Goal: Transaction & Acquisition: Obtain resource

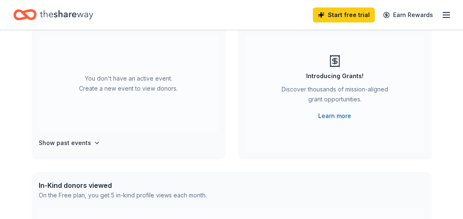
scroll to position [83, 0]
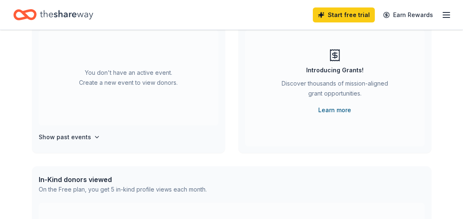
click at [332, 108] on link "Learn more" at bounding box center [334, 110] width 33 height 10
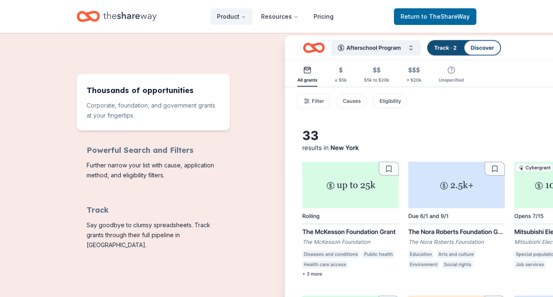
scroll to position [333, 0]
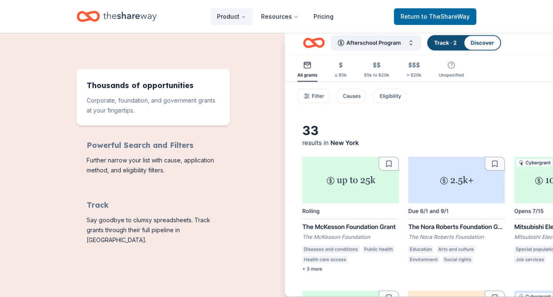
click at [411, 41] on img "Features for running your books" at bounding box center [468, 164] width 366 height 266
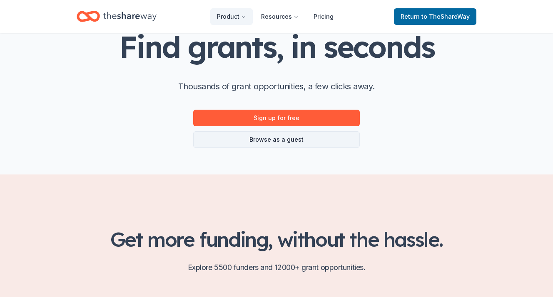
scroll to position [42, 0]
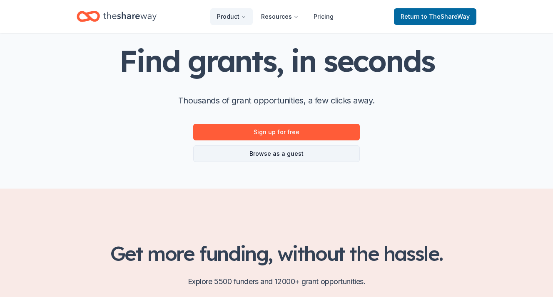
click at [265, 152] on link "Browse as a guest" at bounding box center [276, 154] width 166 height 17
click at [278, 155] on link "Browse as a guest" at bounding box center [276, 154] width 166 height 17
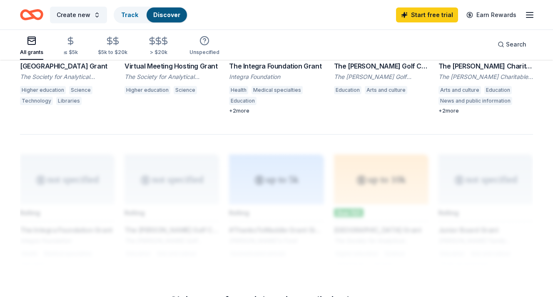
scroll to position [533, 0]
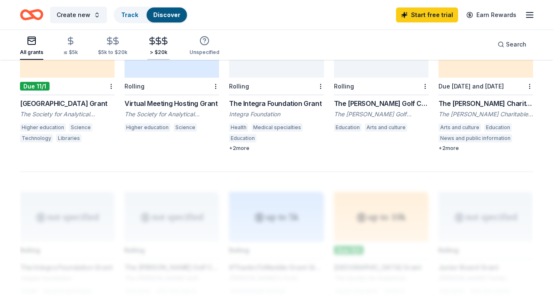
click at [156, 44] on icon "button" at bounding box center [158, 40] width 5 height 5
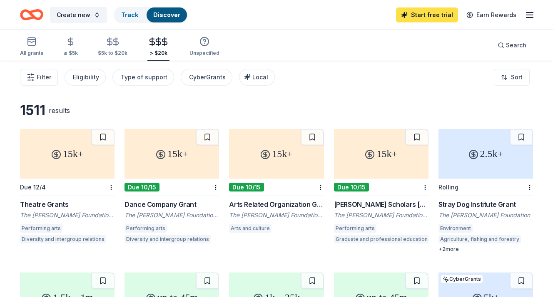
click at [428, 12] on link "Start free trial" at bounding box center [427, 14] width 62 height 15
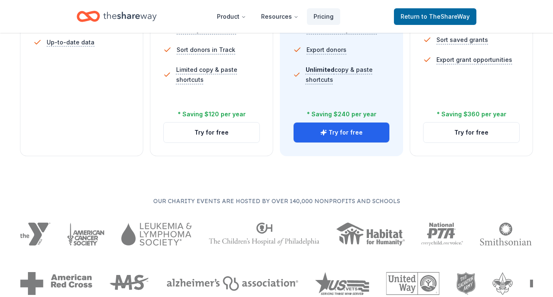
scroll to position [374, 0]
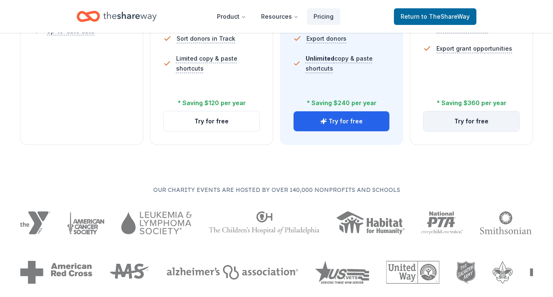
click at [462, 124] on button "Try for free" at bounding box center [471, 122] width 96 height 20
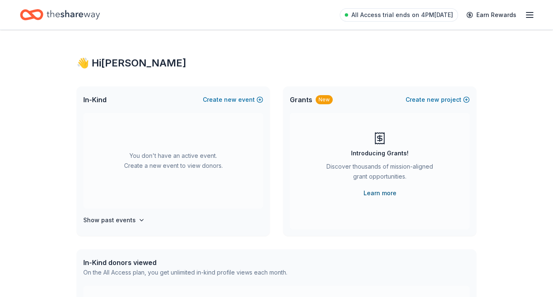
click at [377, 194] on link "Learn more" at bounding box center [379, 193] width 33 height 10
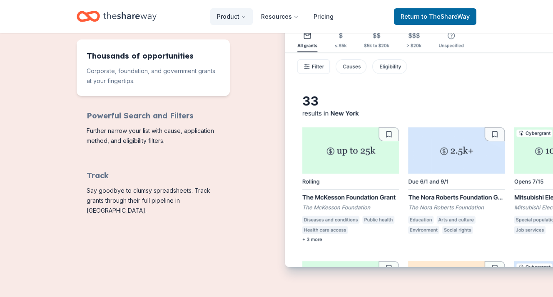
scroll to position [250, 0]
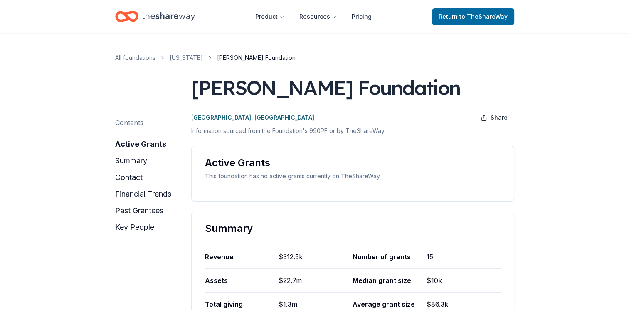
scroll to position [83, 0]
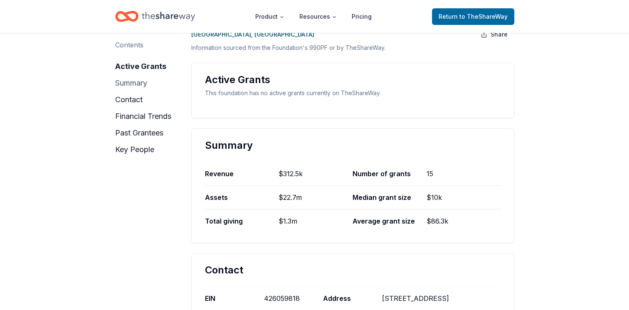
click at [129, 82] on button "summary" at bounding box center [131, 83] width 32 height 13
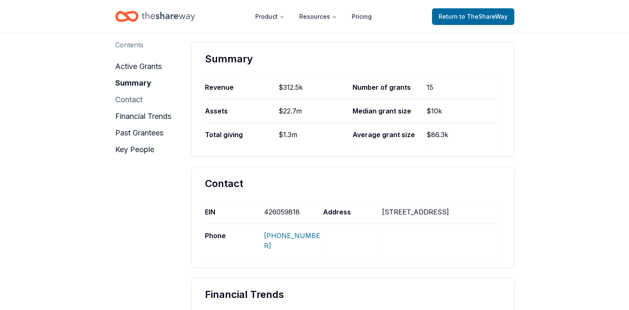
click at [130, 99] on button "contact" at bounding box center [128, 99] width 27 height 13
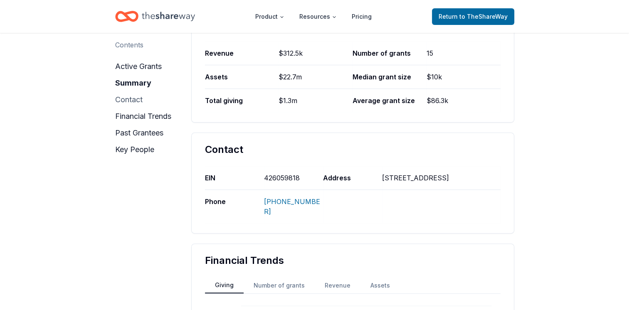
scroll to position [295, 0]
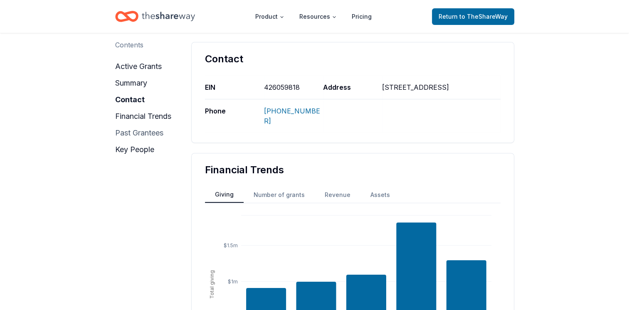
click at [153, 136] on button "past grantees" at bounding box center [139, 132] width 48 height 13
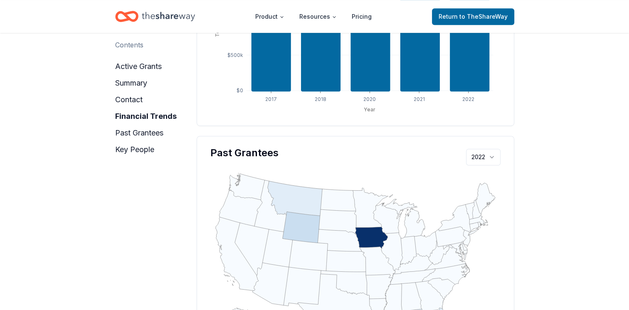
scroll to position [652, 0]
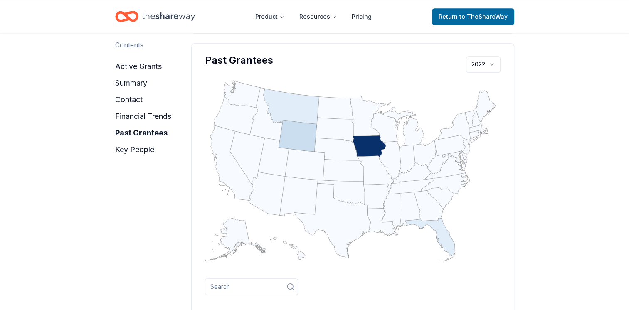
click at [446, 241] on icon "geo" at bounding box center [430, 239] width 50 height 43
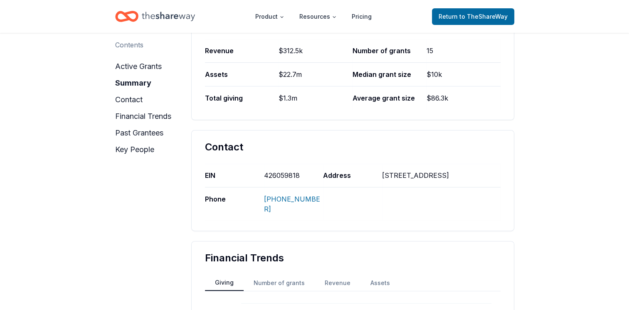
scroll to position [208, 0]
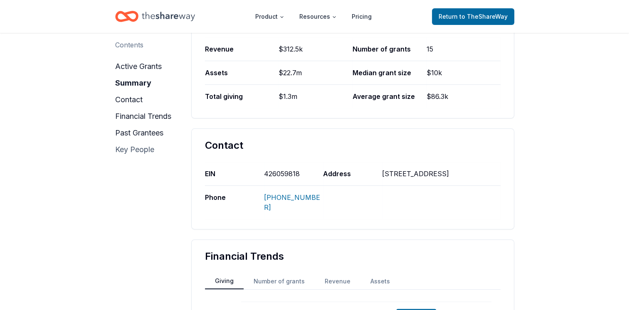
click at [136, 149] on button "key people" at bounding box center [134, 149] width 39 height 13
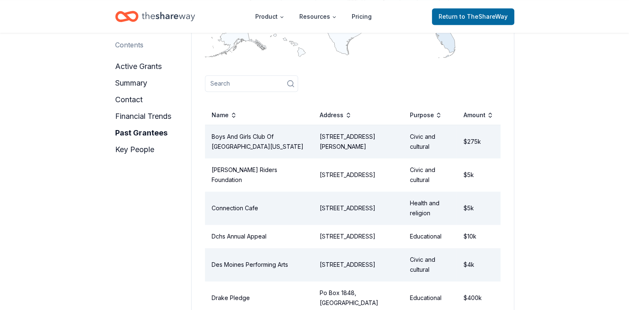
scroll to position [727, 0]
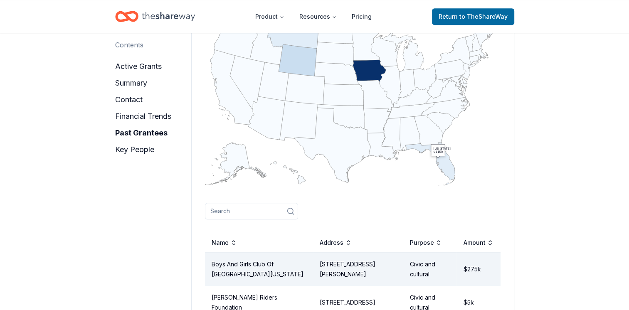
click at [436, 158] on icon ":where(.plot-d6a7b5) { --plot-background: white; display: block; height: auto; …" at bounding box center [353, 93] width 296 height 185
click at [440, 147] on tspan "​ Florida" at bounding box center [442, 149] width 17 height 4
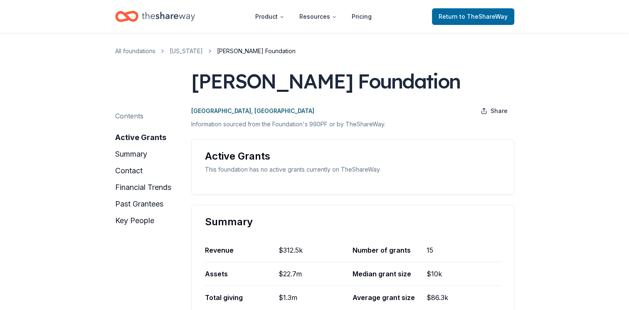
scroll to position [0, 0]
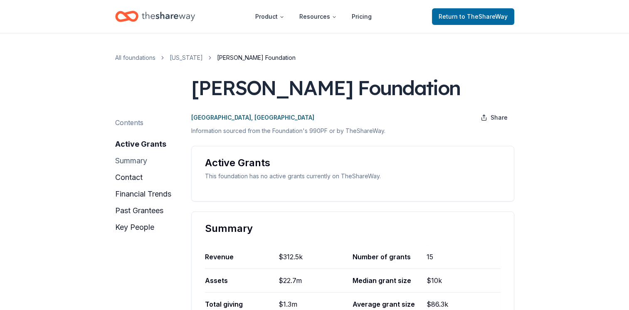
click at [137, 161] on button "summary" at bounding box center [131, 160] width 32 height 13
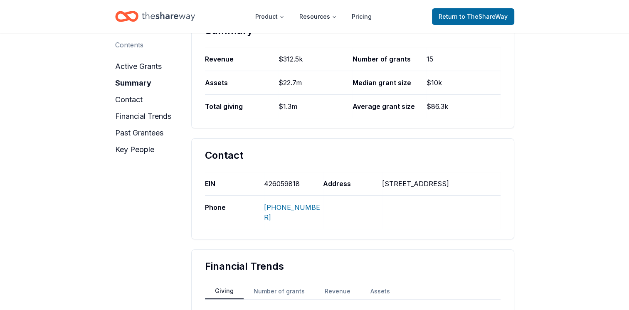
scroll to position [211, 0]
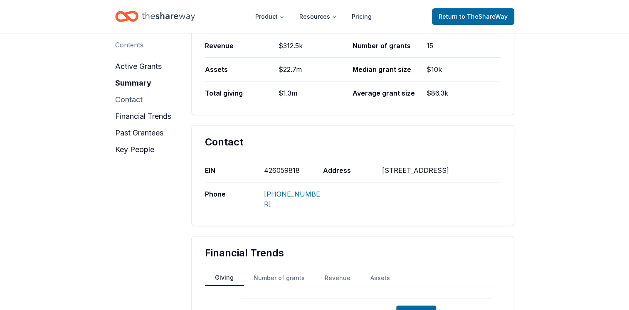
click at [125, 102] on button "contact" at bounding box center [128, 99] width 27 height 13
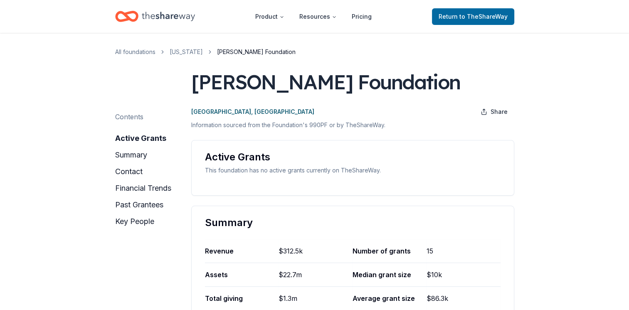
scroll to position [0, 0]
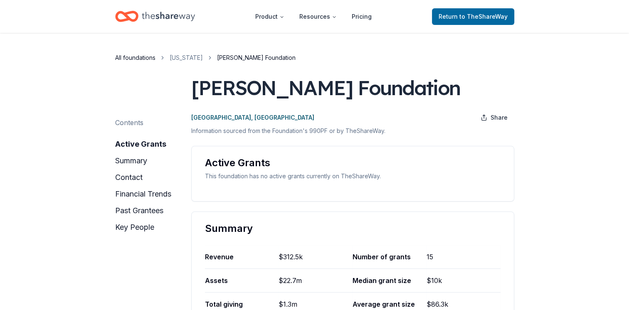
click at [130, 59] on link "All foundations" at bounding box center [135, 58] width 40 height 10
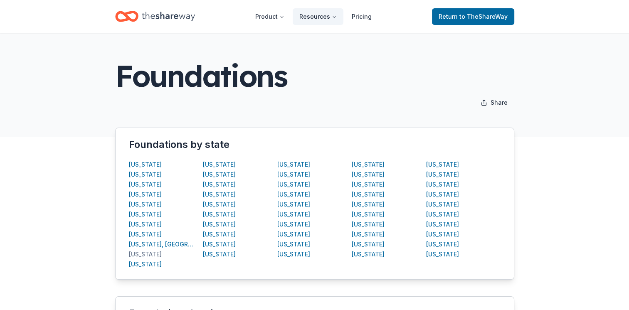
click at [138, 254] on div "[US_STATE]" at bounding box center [145, 255] width 33 height 10
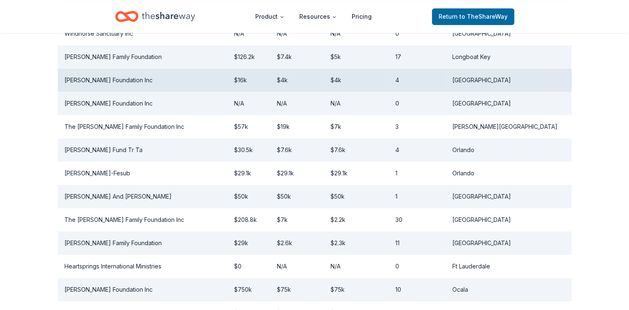
scroll to position [781, 0]
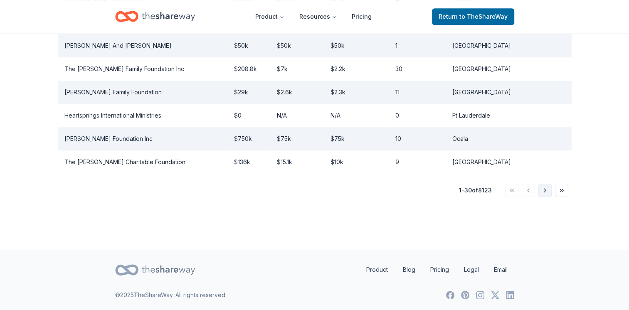
click at [543, 184] on button "Go to next page" at bounding box center [545, 190] width 13 height 13
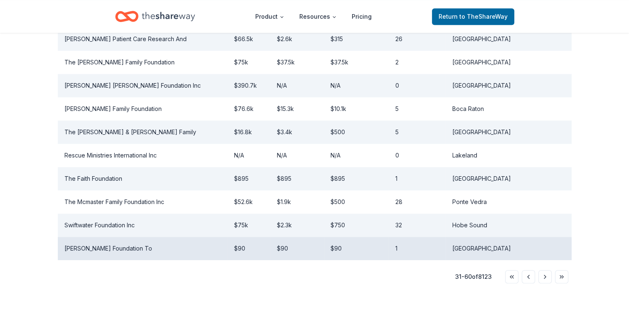
scroll to position [697, 0]
click at [105, 238] on td "Ariella Rose Levine Foundation To" at bounding box center [143, 249] width 170 height 23
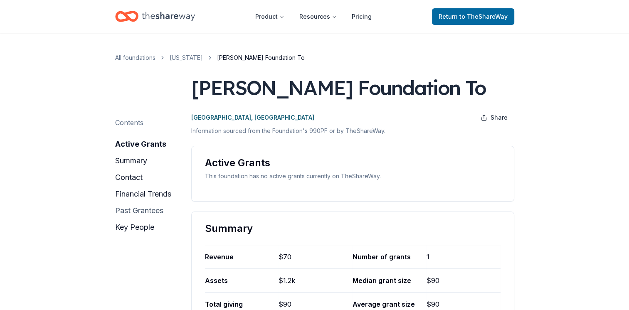
click at [135, 211] on button "past grantees" at bounding box center [139, 210] width 48 height 13
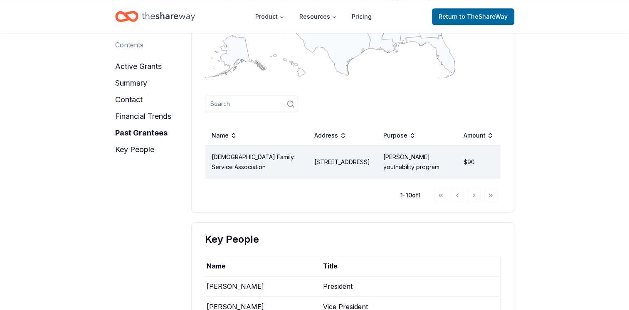
scroll to position [652, 0]
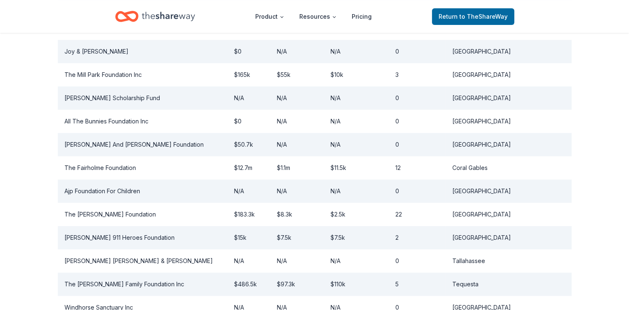
scroll to position [277, 0]
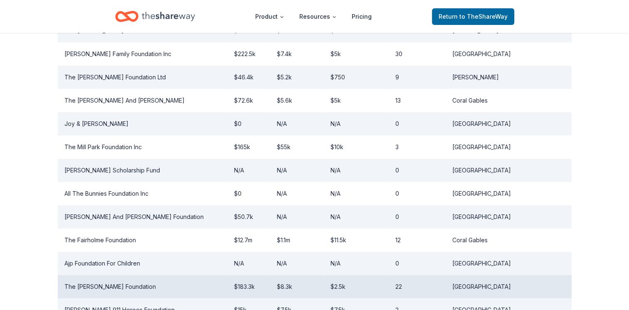
click at [90, 287] on td "The Wasserman Foundation" at bounding box center [143, 286] width 170 height 23
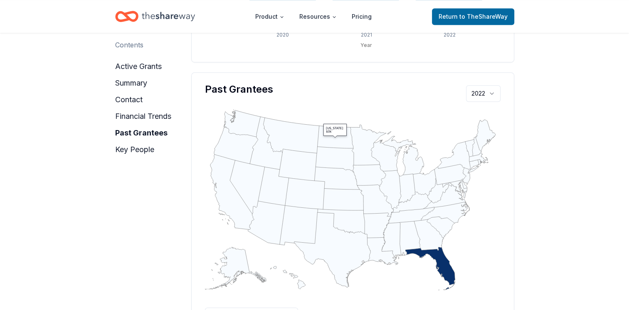
scroll to position [624, 0]
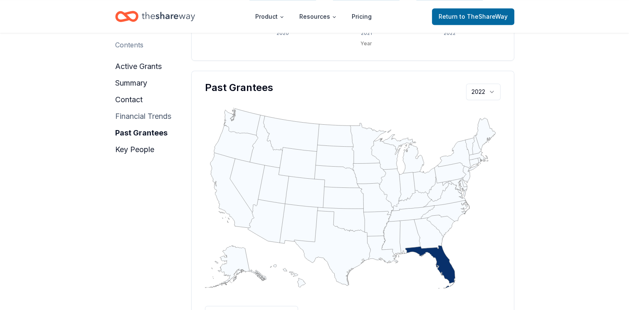
click at [132, 116] on button "financial trends" at bounding box center [143, 116] width 56 height 13
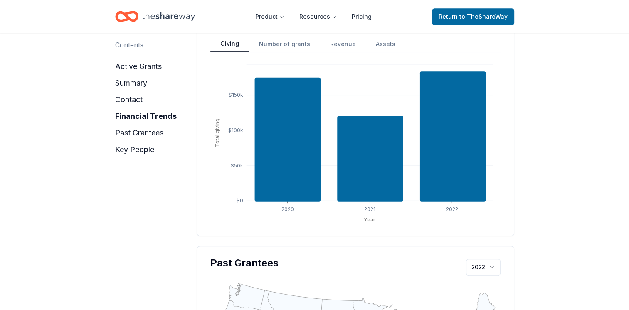
scroll to position [406, 0]
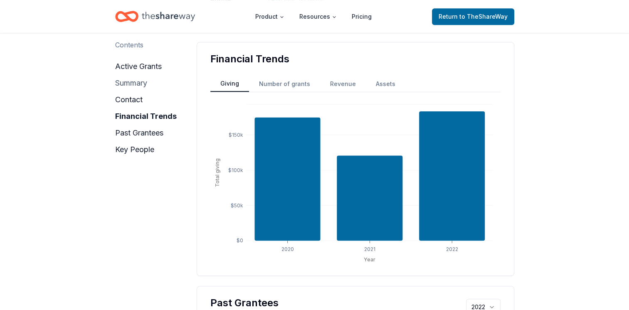
click at [131, 84] on button "summary" at bounding box center [131, 83] width 32 height 13
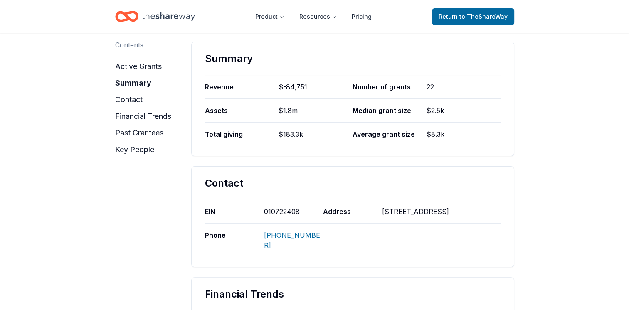
scroll to position [170, 0]
click at [131, 64] on button "active grants" at bounding box center [138, 66] width 47 height 13
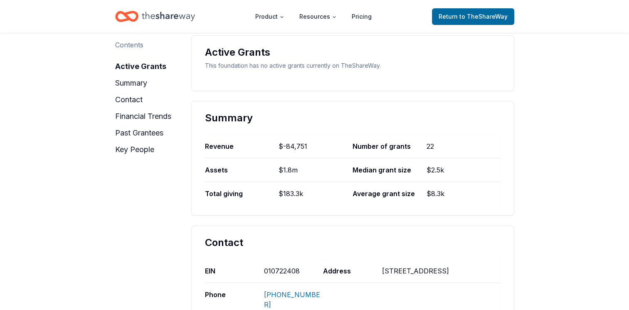
scroll to position [104, 0]
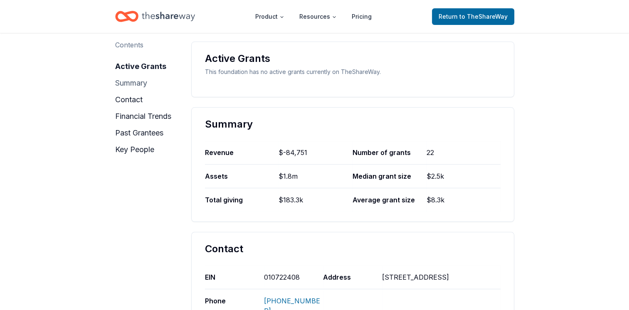
click at [135, 82] on button "summary" at bounding box center [131, 83] width 32 height 13
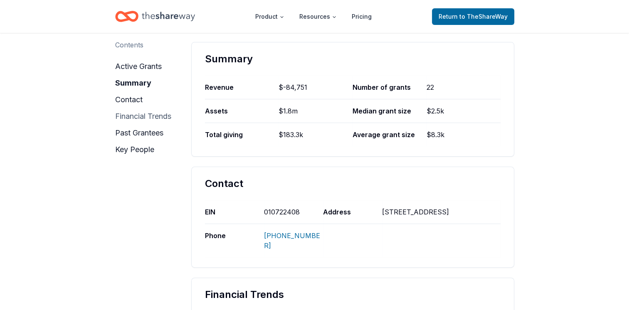
click at [138, 116] on button "financial trends" at bounding box center [143, 116] width 56 height 13
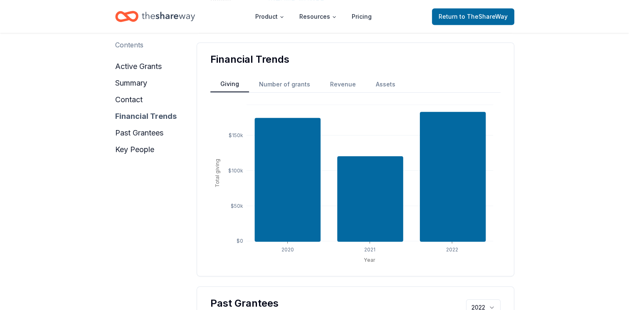
scroll to position [406, 0]
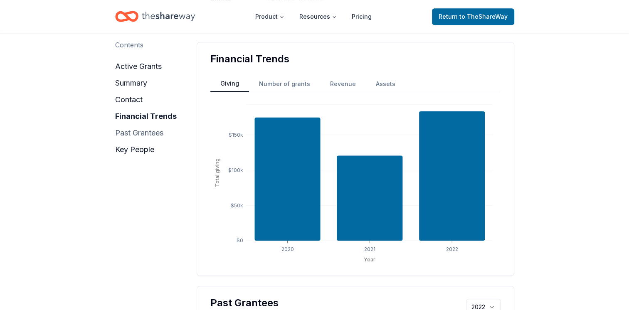
click at [139, 134] on button "past grantees" at bounding box center [139, 132] width 48 height 13
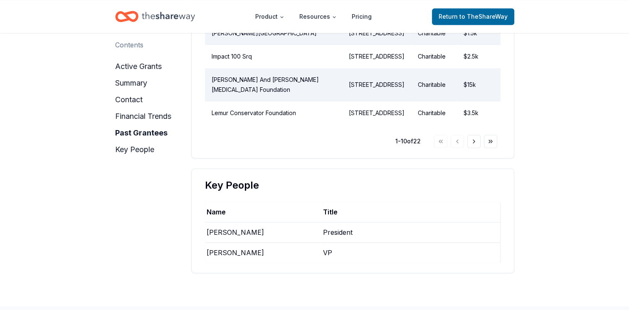
scroll to position [1108, 0]
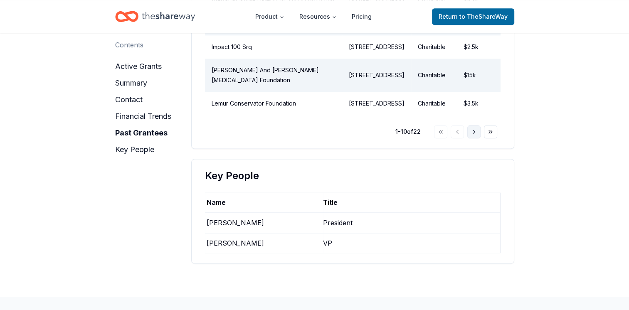
click at [471, 139] on button "Go to next page" at bounding box center [474, 131] width 13 height 13
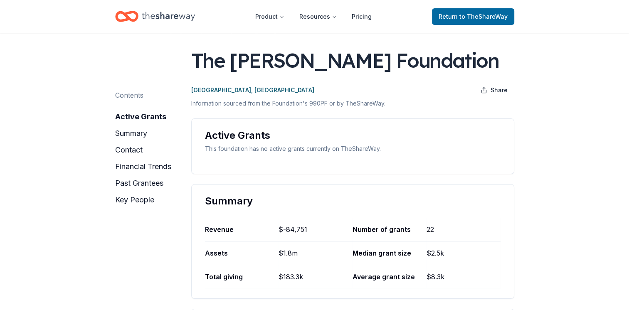
scroll to position [0, 0]
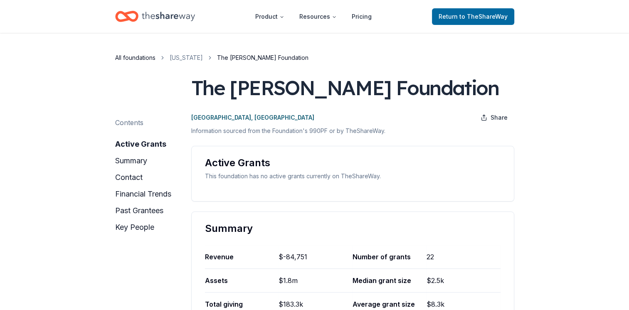
click at [141, 54] on link "All foundations" at bounding box center [135, 58] width 40 height 10
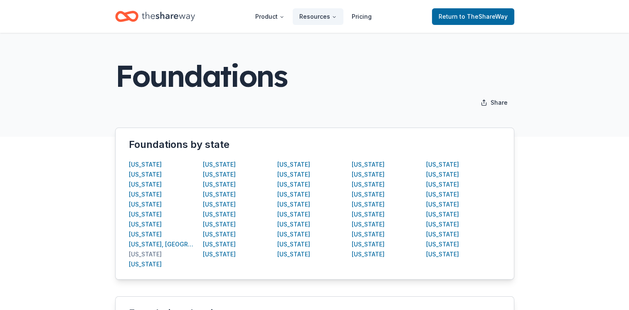
click at [135, 255] on div "[US_STATE]" at bounding box center [145, 255] width 33 height 10
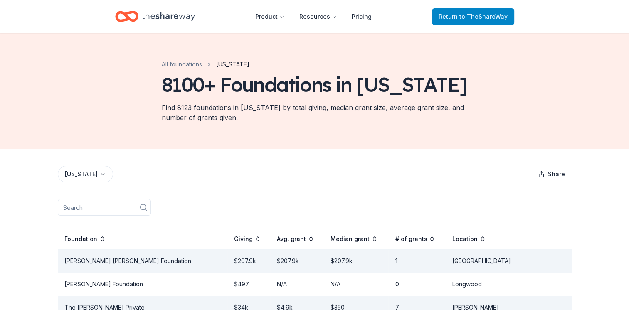
click at [473, 18] on span "to TheShareWay" at bounding box center [484, 16] width 48 height 7
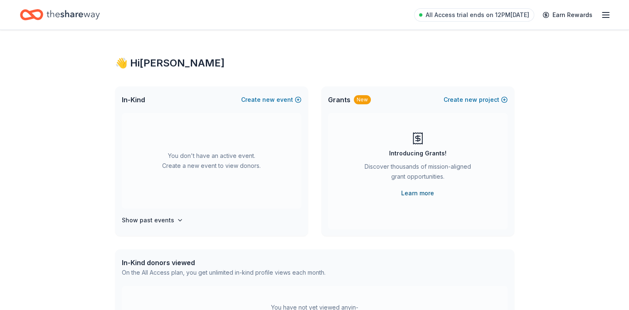
click at [421, 195] on link "Learn more" at bounding box center [417, 193] width 33 height 10
click at [342, 102] on span "Grants" at bounding box center [339, 100] width 22 height 10
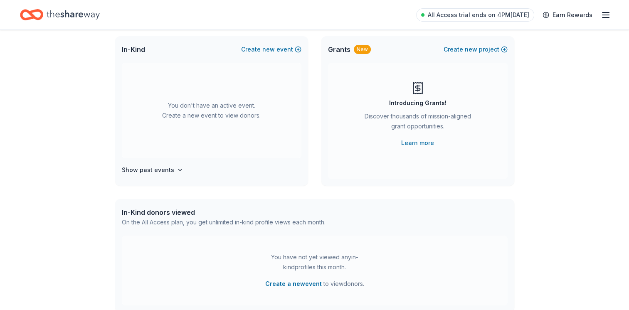
scroll to position [83, 0]
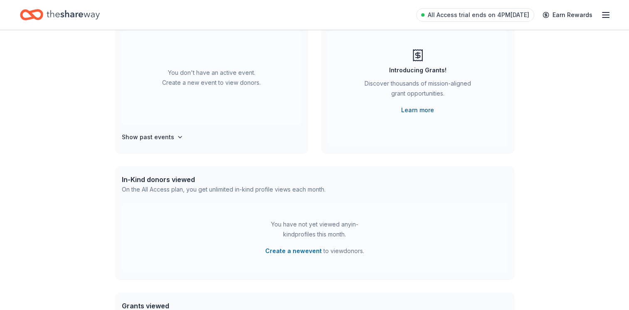
click at [423, 111] on link "Learn more" at bounding box center [417, 110] width 33 height 10
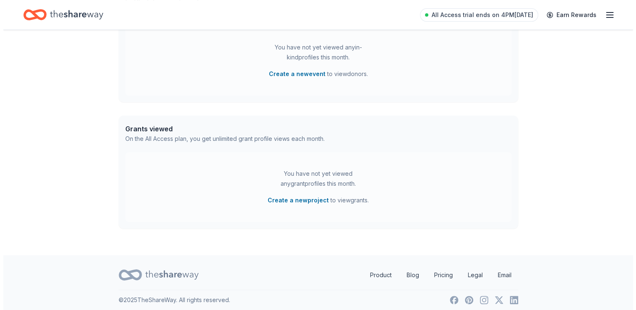
scroll to position [265, 0]
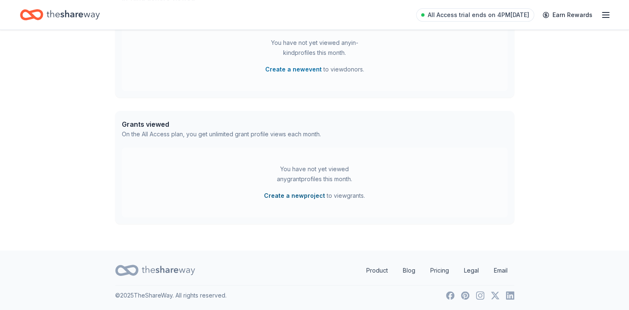
click at [283, 197] on button "Create a new project" at bounding box center [294, 196] width 61 height 10
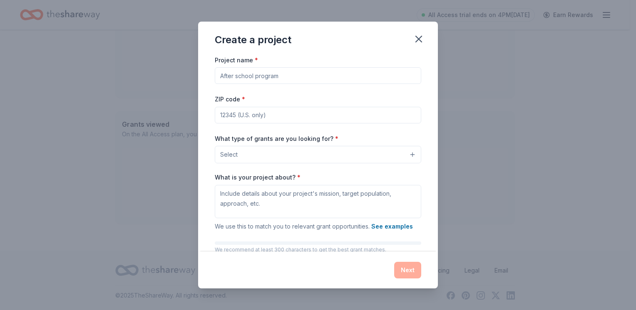
click at [302, 74] on input "Project name *" at bounding box center [318, 75] width 206 height 17
drag, startPoint x: 303, startPoint y: 77, endPoint x: 203, endPoint y: 76, distance: 100.7
click at [203, 76] on div "Project name * ZIP code * What type of grants are you looking for? * Select Wha…" at bounding box center [318, 154] width 240 height 198
type input "animal welfare"
click at [259, 119] on input "ZIP code *" at bounding box center [318, 115] width 206 height 17
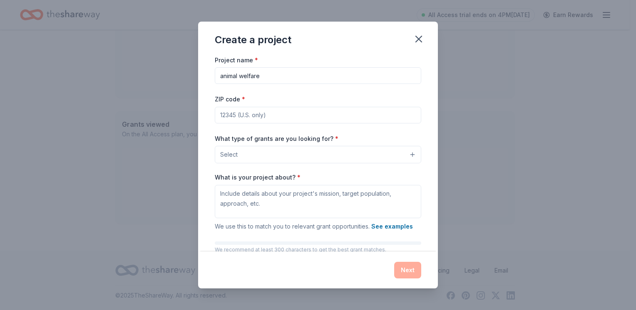
type input "34224"
click at [306, 156] on button "Select" at bounding box center [318, 154] width 206 height 17
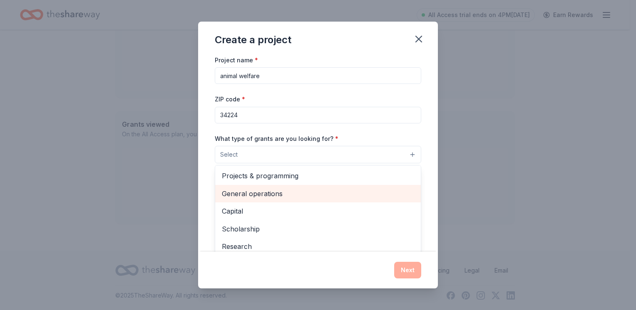
click at [259, 195] on span "General operations" at bounding box center [318, 193] width 192 height 11
click at [239, 193] on span "Capital" at bounding box center [318, 194] width 192 height 11
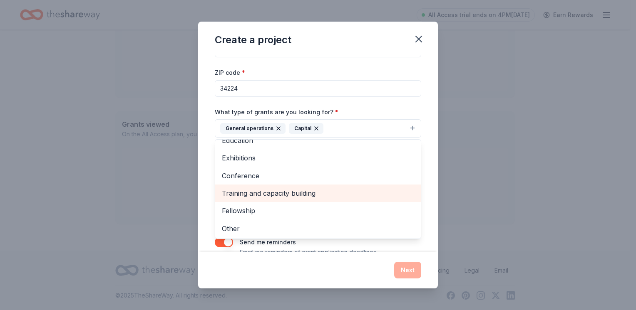
scroll to position [42, 0]
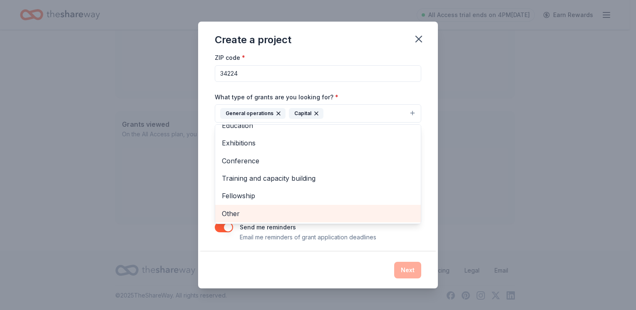
click at [230, 212] on span "Other" at bounding box center [318, 213] width 192 height 11
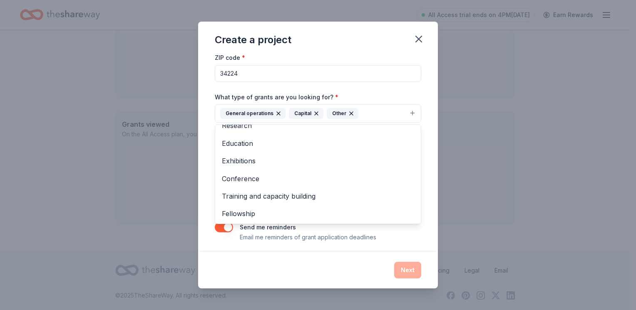
click at [402, 91] on div "Project name * animal welfare ZIP code * 34224 What type of grants are you look…" at bounding box center [318, 127] width 206 height 229
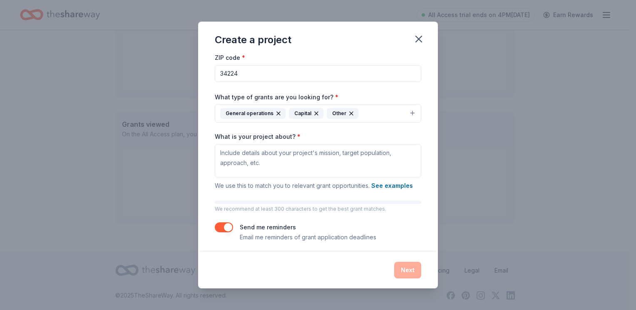
click at [411, 270] on div "Next" at bounding box center [318, 270] width 206 height 17
click at [235, 154] on textarea "What is your project about? *" at bounding box center [318, 160] width 206 height 33
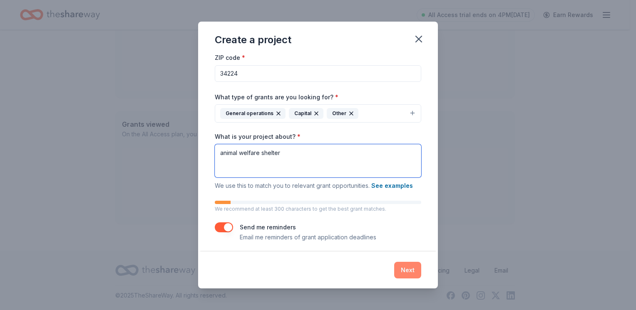
type textarea "animal welfare shelter"
click at [400, 271] on button "Next" at bounding box center [407, 270] width 27 height 17
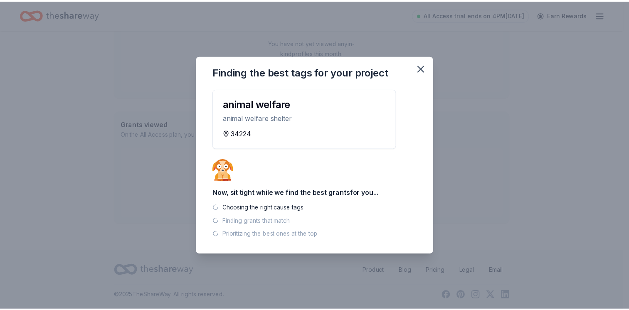
scroll to position [248, 0]
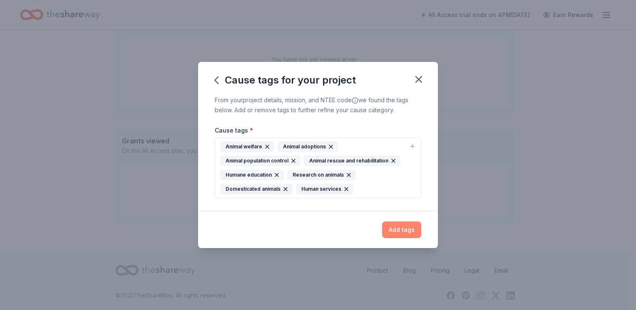
click at [404, 229] on button "Add tags" at bounding box center [401, 230] width 39 height 17
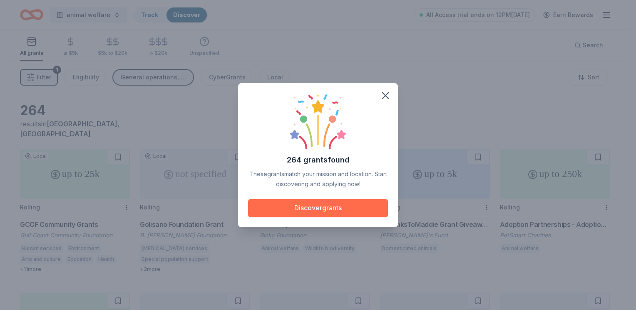
click at [327, 204] on button "Discover grants" at bounding box center [318, 208] width 140 height 18
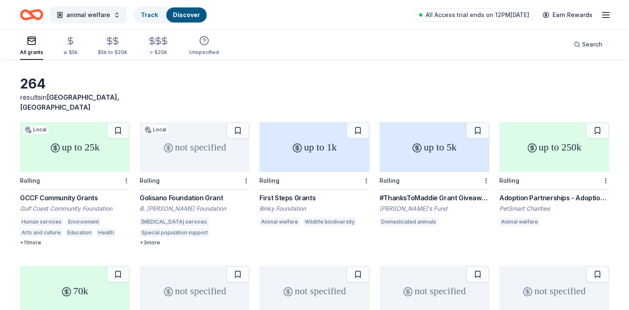
scroll to position [42, 0]
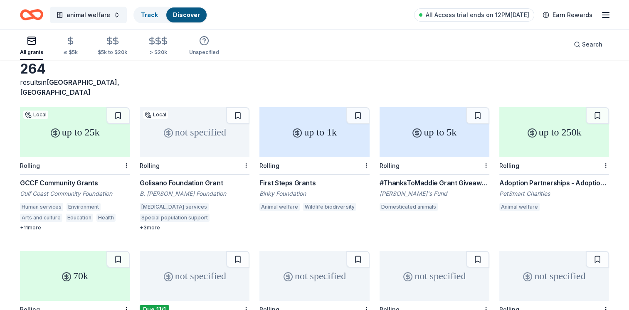
click at [454, 178] on div "#ThanksToMaddie Grant Giveaways" at bounding box center [435, 183] width 110 height 10
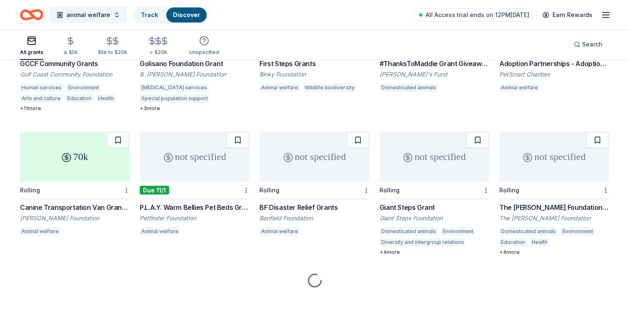
scroll to position [163, 0]
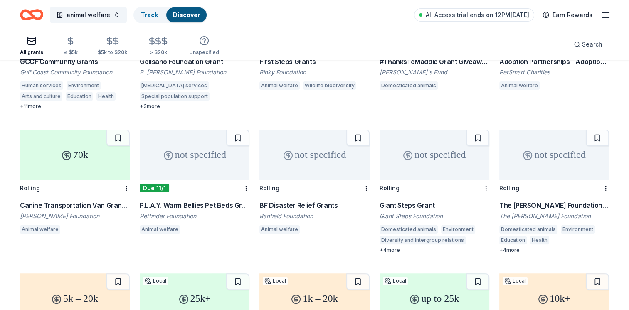
click at [557, 201] on div "The Vandeventer Foundation Grant" at bounding box center [555, 206] width 110 height 10
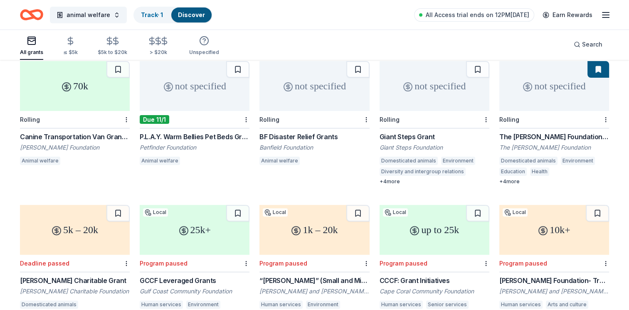
scroll to position [246, 0]
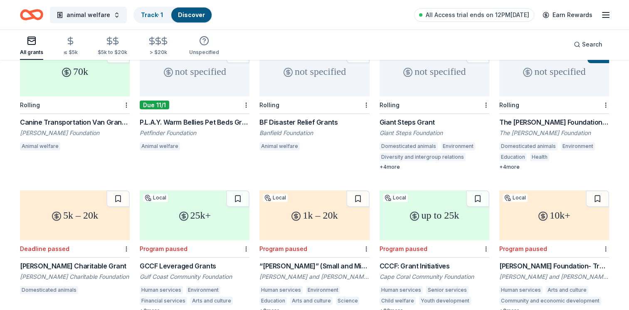
click at [399, 117] on div "Giant Steps Grant" at bounding box center [435, 122] width 110 height 10
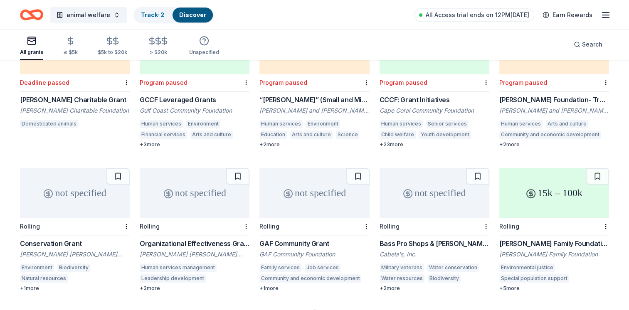
scroll to position [451, 0]
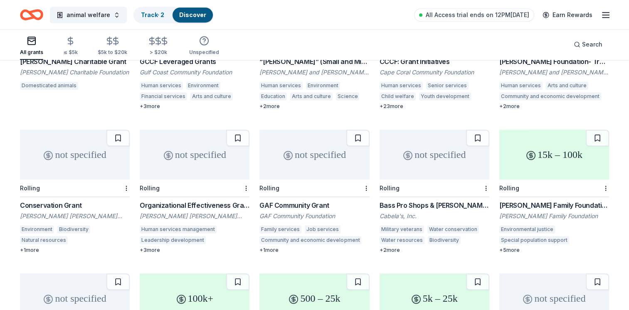
click at [444, 201] on div "Bass Pro Shops & Cabela's Funding" at bounding box center [435, 206] width 110 height 10
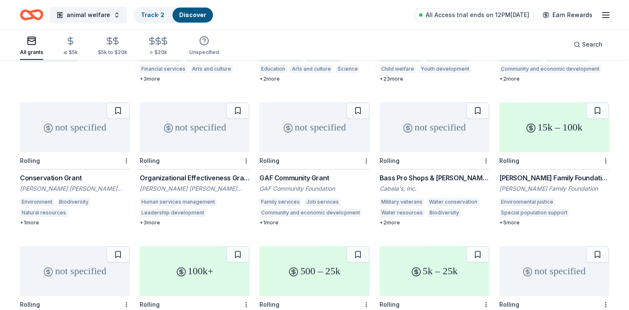
scroll to position [493, 0]
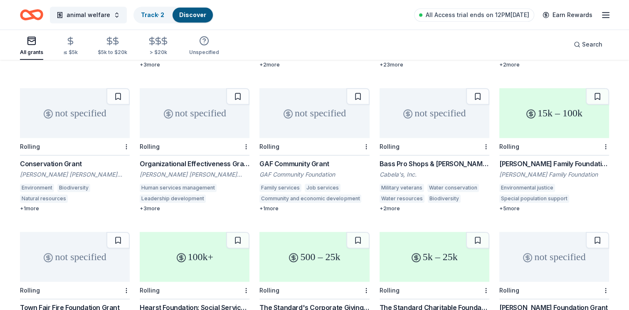
click at [553, 159] on div "[PERSON_NAME] Family Foundation Grants" at bounding box center [555, 164] width 110 height 10
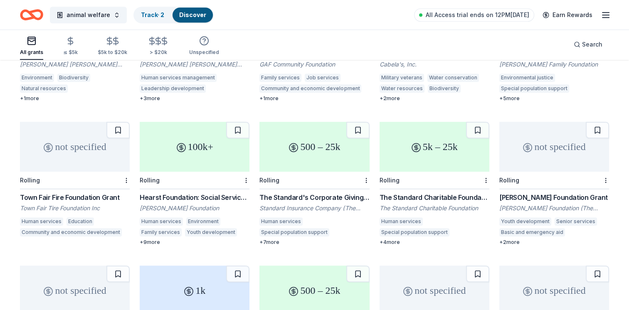
scroll to position [617, 0]
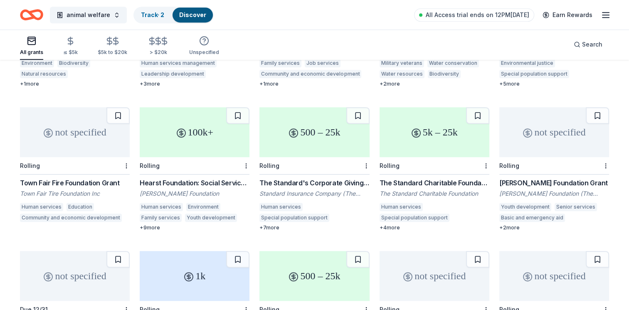
click at [288, 178] on div "The Standard's Corporate Giving Program" at bounding box center [315, 183] width 110 height 10
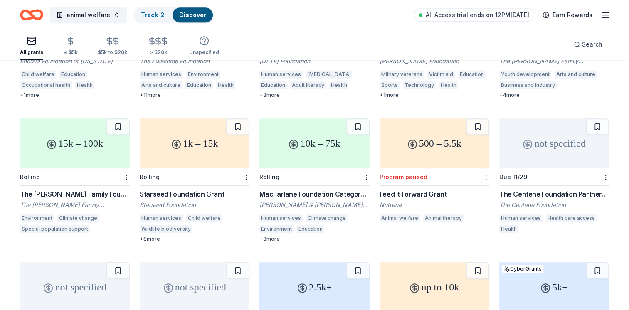
scroll to position [909, 0]
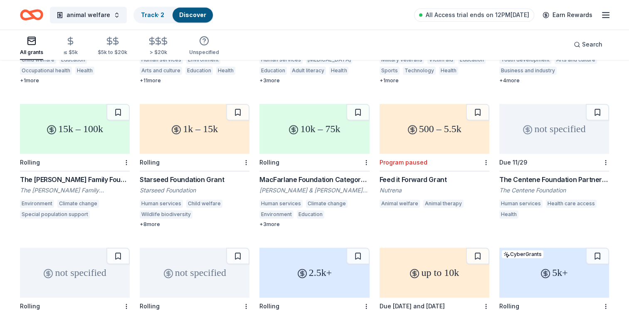
click at [187, 175] on div "Starseed Foundation Grant" at bounding box center [195, 180] width 110 height 10
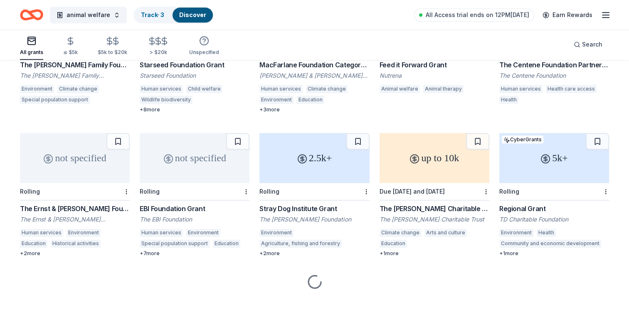
scroll to position [1028, 0]
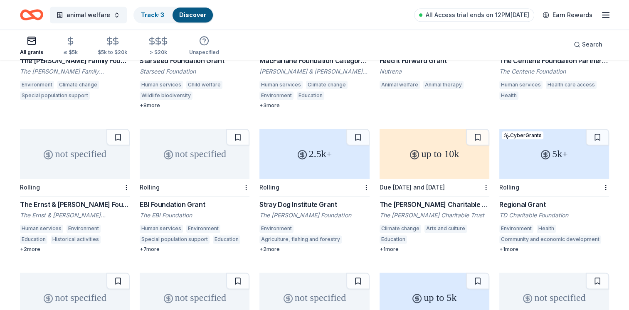
click at [297, 200] on div "Stray Dog Institute Grant" at bounding box center [315, 205] width 110 height 10
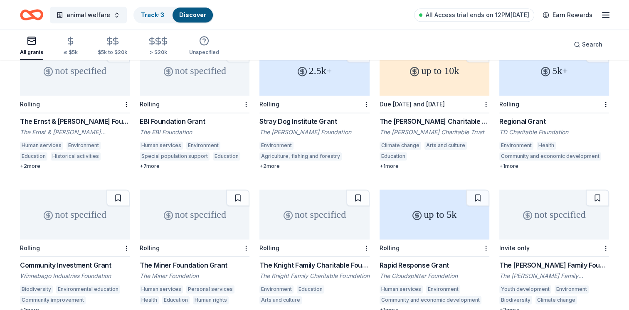
scroll to position [1152, 0]
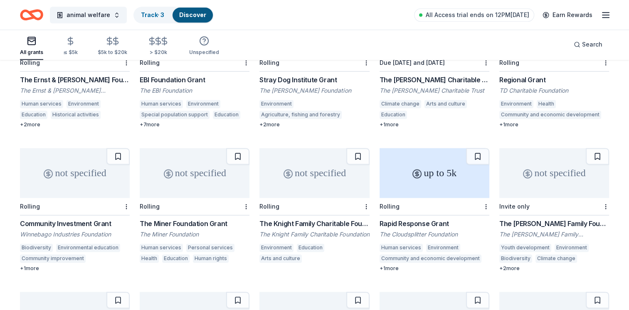
click at [388, 265] on div "+ 1 more" at bounding box center [435, 268] width 110 height 7
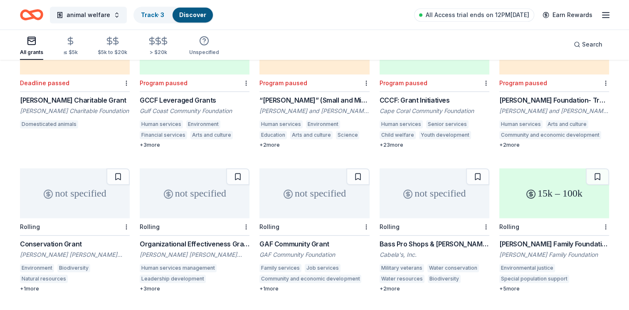
scroll to position [404, 0]
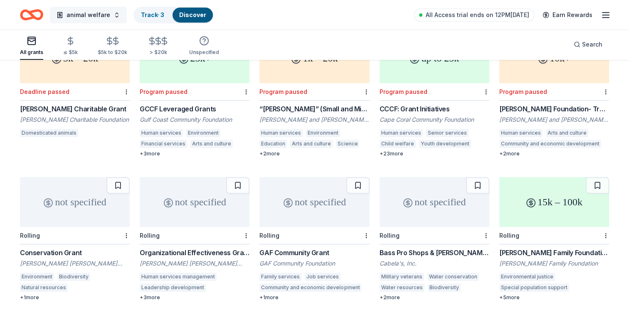
click at [111, 13] on button "animal welfare" at bounding box center [88, 15] width 77 height 17
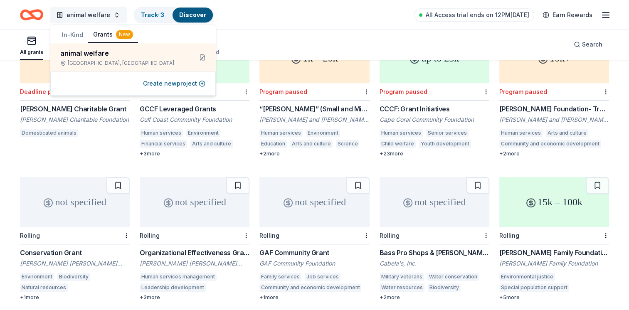
click at [111, 13] on button "animal welfare" at bounding box center [88, 15] width 77 height 17
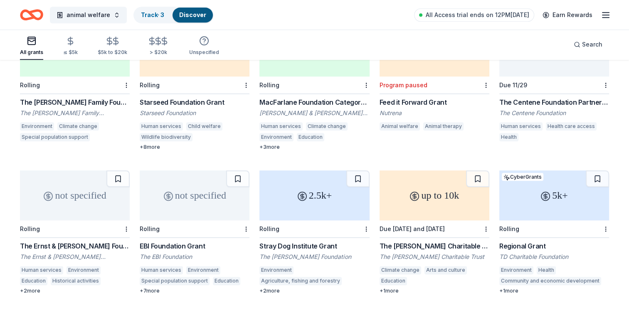
scroll to position [1028, 0]
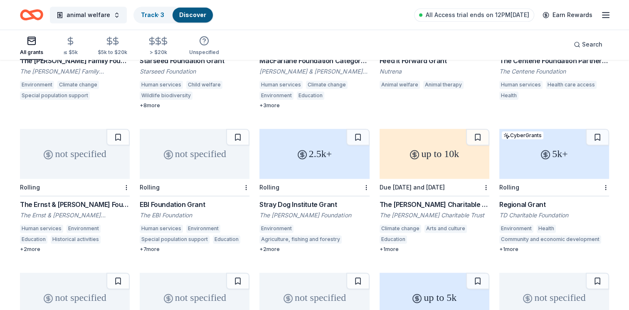
click at [149, 246] on div "+ 7 more" at bounding box center [195, 249] width 110 height 7
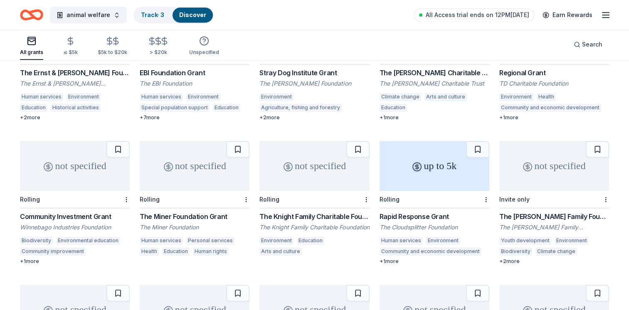
scroll to position [1194, 0]
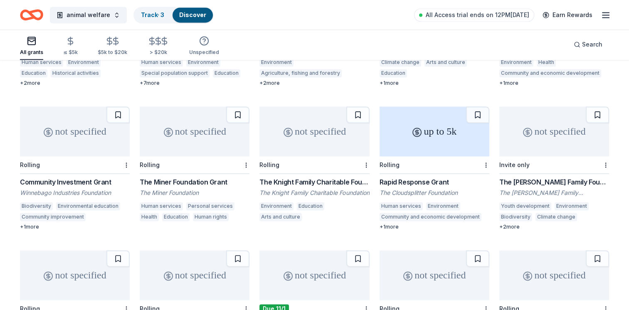
click at [524, 177] on div "The Webb Family Foundation Grant" at bounding box center [555, 182] width 110 height 10
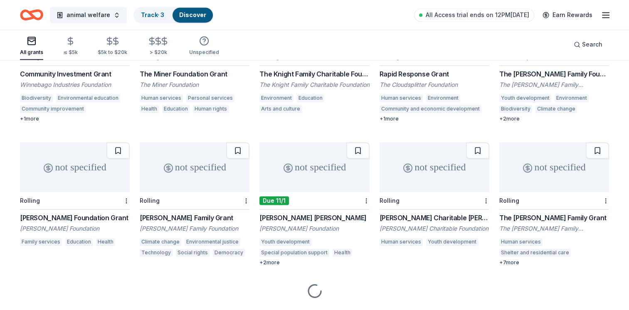
scroll to position [1316, 0]
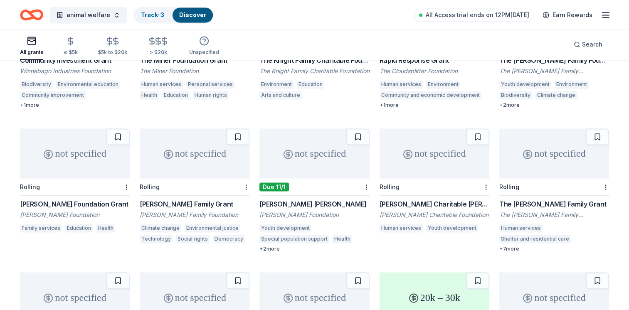
click at [80, 199] on div "Ferguson Foundation Grant" at bounding box center [75, 204] width 110 height 10
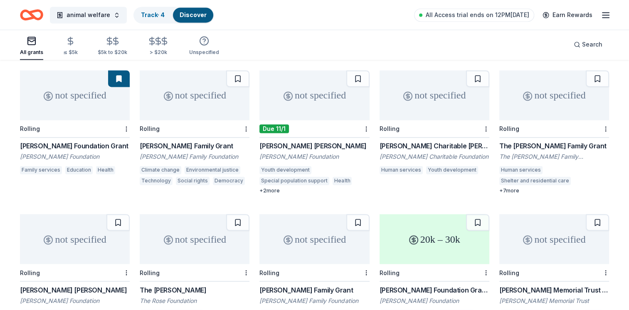
scroll to position [1399, 0]
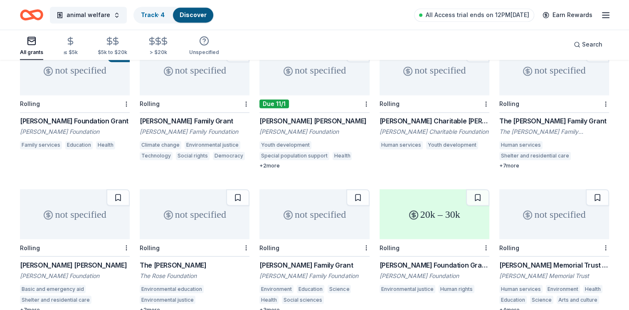
click at [532, 116] on div "The Barnes Family Grant" at bounding box center [555, 121] width 110 height 10
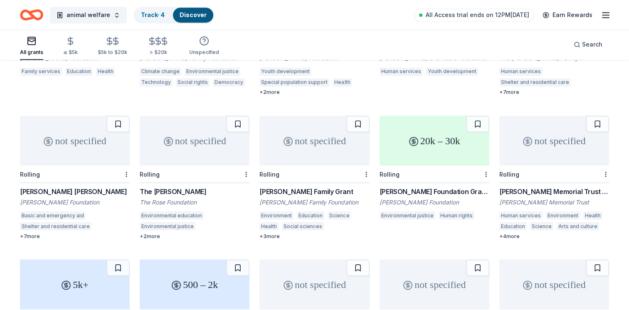
scroll to position [1482, 0]
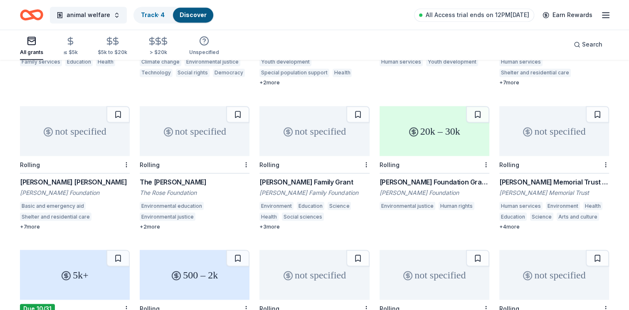
click at [297, 177] on div "Gabani Family Grant" at bounding box center [315, 182] width 110 height 10
click at [415, 177] on div "Norman Foundation Grants" at bounding box center [435, 182] width 110 height 10
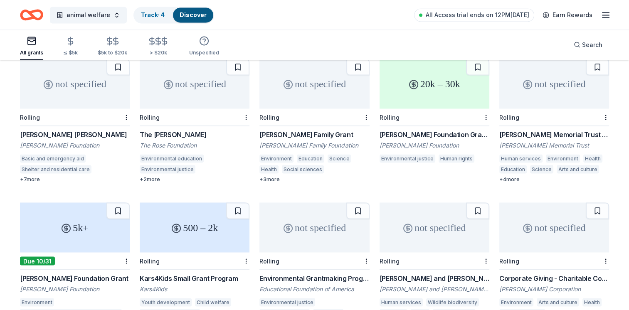
scroll to position [1566, 0]
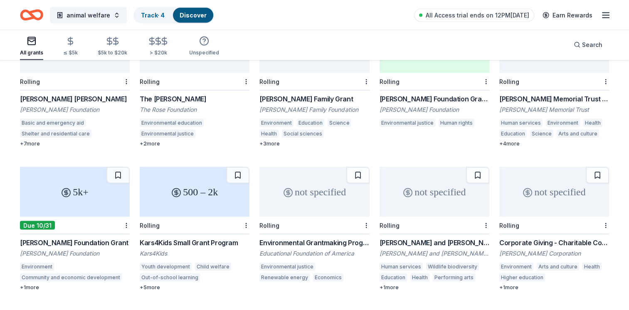
click at [65, 238] on div "Lawrence Foundation Grant" at bounding box center [75, 243] width 110 height 10
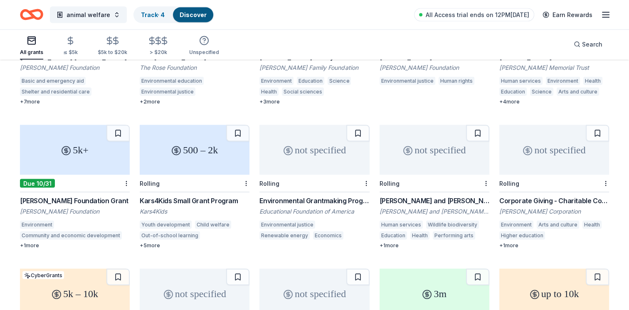
click at [541, 196] on div "Corporate Giving - Charitable Contributions" at bounding box center [555, 201] width 110 height 10
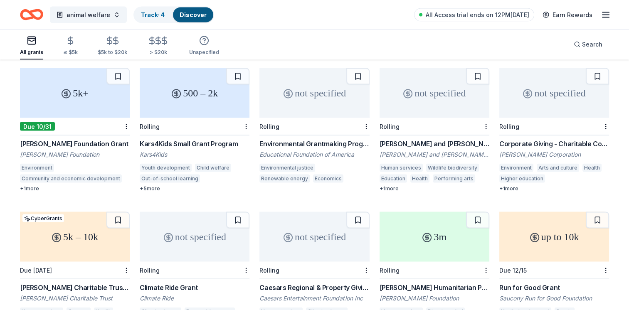
scroll to position [1690, 0]
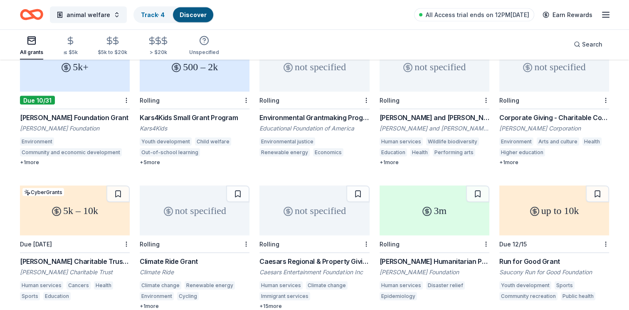
click at [531, 113] on div "Corporate Giving - Charitable Contributions" at bounding box center [555, 118] width 110 height 10
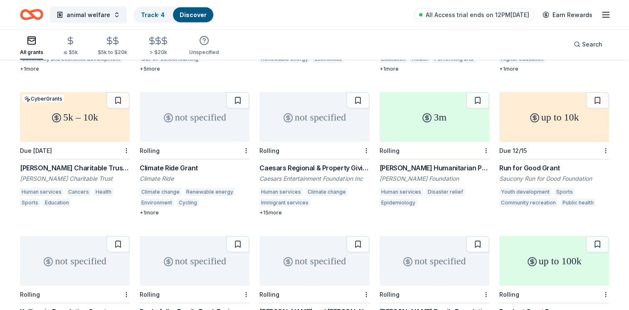
scroll to position [1815, 0]
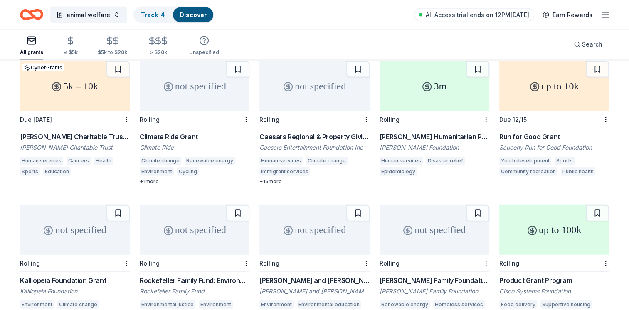
click at [424, 132] on div "Conrad N. Hilton Humanitarian Prize" at bounding box center [435, 137] width 110 height 10
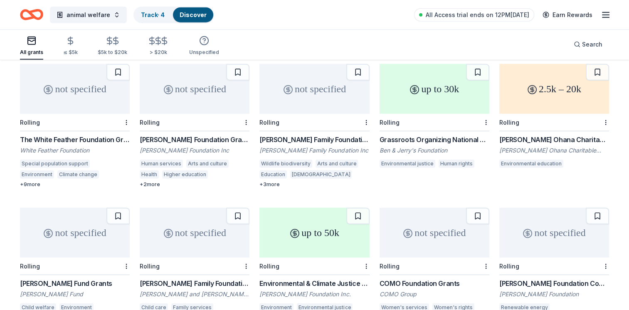
scroll to position [2181, 0]
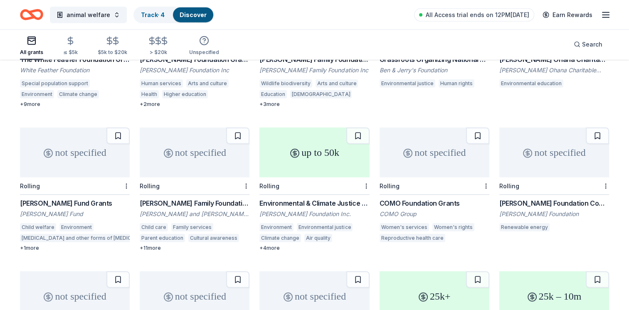
click at [163, 198] on div "Polinger Family Foundation Grants - Family Well-Being" at bounding box center [195, 203] width 110 height 10
click at [95, 14] on span "animal welfare" at bounding box center [89, 15] width 44 height 10
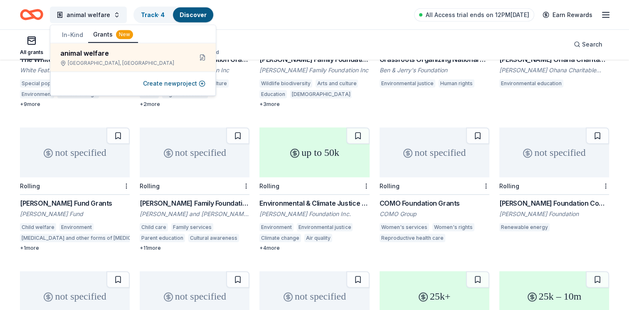
click at [102, 34] on button "Grants New" at bounding box center [113, 35] width 50 height 16
click at [306, 41] on div "All grants ≤ $5k $5k to $20k > $20k Unspecified Search" at bounding box center [315, 44] width 590 height 31
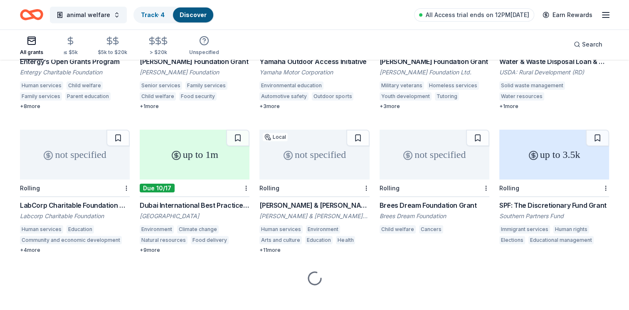
scroll to position [2757, 0]
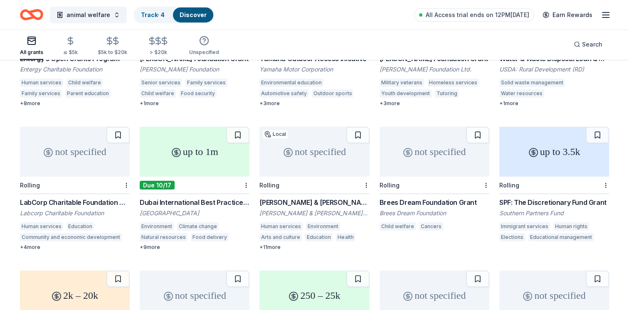
click at [326, 198] on div "Albert E. & Birdie W. Einstein Fund Grant" at bounding box center [315, 203] width 110 height 10
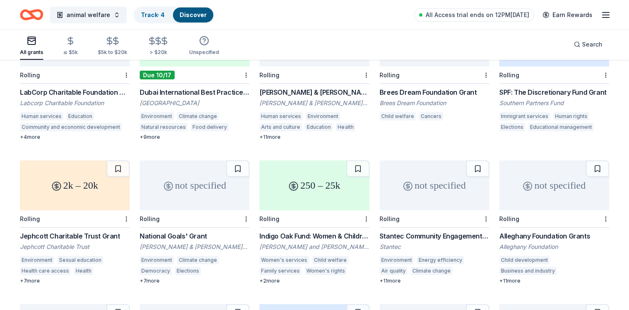
scroll to position [2882, 0]
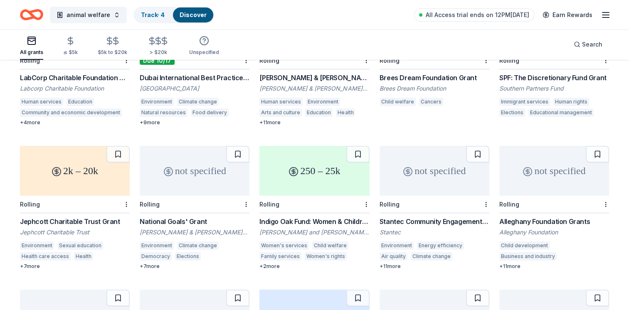
click at [515, 263] on div "+ 11 more" at bounding box center [555, 266] width 110 height 7
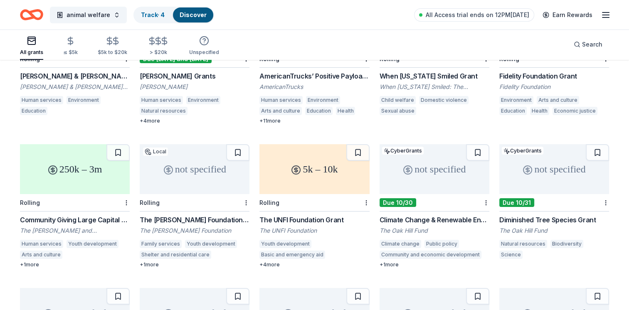
scroll to position [3173, 0]
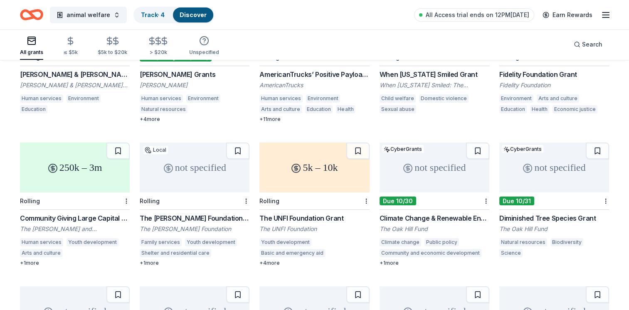
click at [205, 213] on div "The Jim Moran Foundation Grant" at bounding box center [195, 218] width 110 height 10
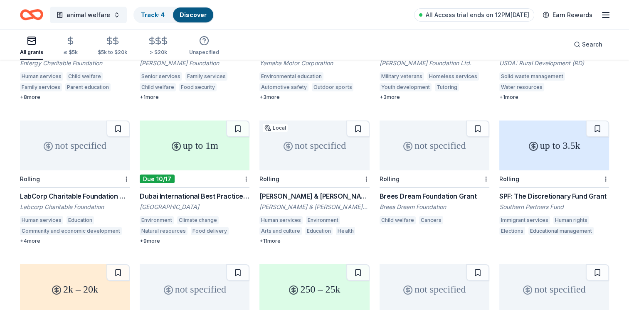
scroll to position [2749, 0]
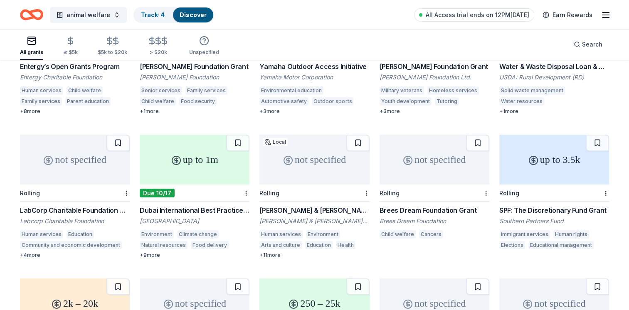
click at [82, 207] on div "LabCorp Charitable Foundation Grants" at bounding box center [75, 211] width 110 height 10
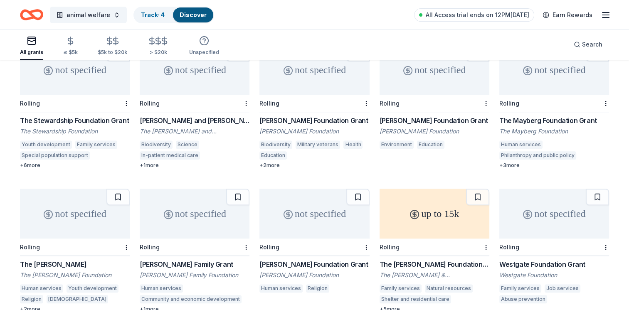
scroll to position [3540, 0]
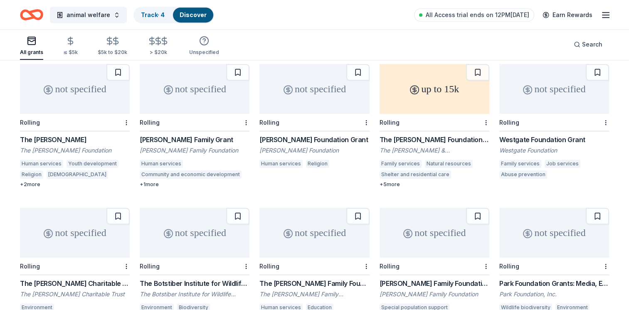
click at [155, 181] on div "+ 1 more" at bounding box center [195, 184] width 110 height 7
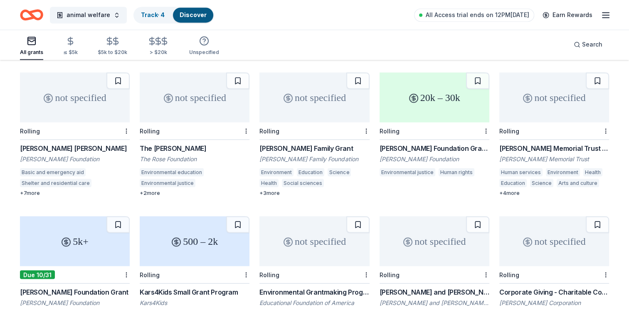
scroll to position [1501, 0]
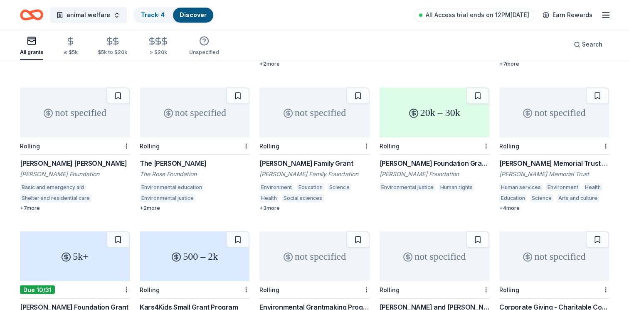
click at [529, 158] on div "[PERSON_NAME] Memorial Trust Grant" at bounding box center [555, 163] width 110 height 10
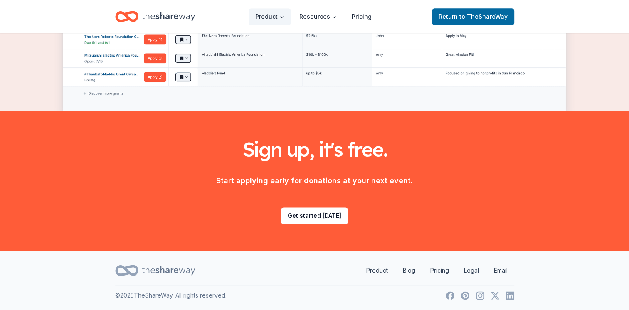
scroll to position [1078, 0]
click at [306, 213] on link "Get started [DATE]" at bounding box center [314, 215] width 67 height 17
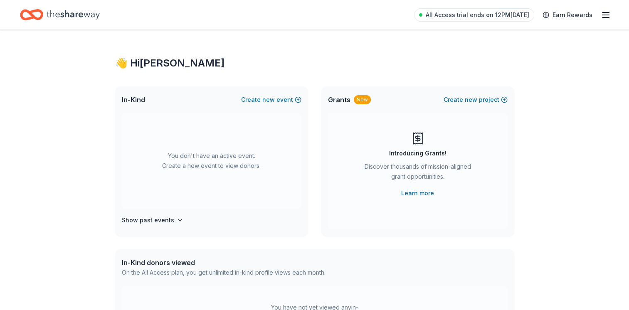
click at [607, 15] on icon "button" at bounding box center [606, 15] width 10 height 10
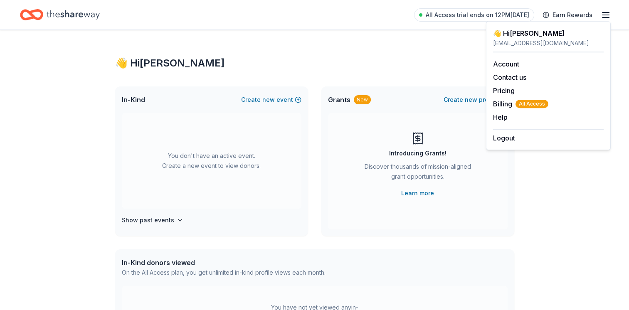
click at [409, 99] on div "Grants New Create new project" at bounding box center [418, 100] width 193 height 27
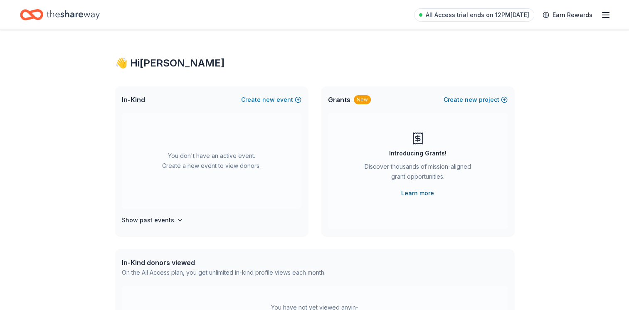
click at [407, 194] on link "Learn more" at bounding box center [417, 193] width 33 height 10
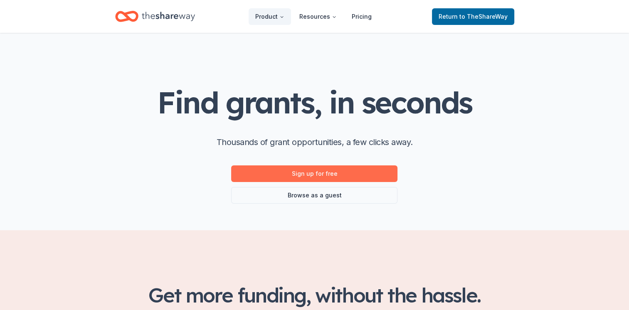
click at [312, 178] on link "Sign up for free" at bounding box center [314, 174] width 166 height 17
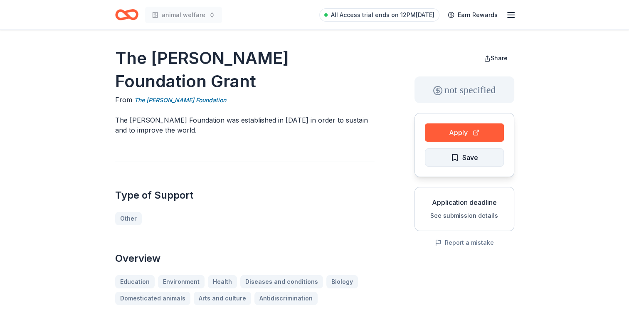
click at [461, 161] on span "Save" at bounding box center [464, 157] width 27 height 11
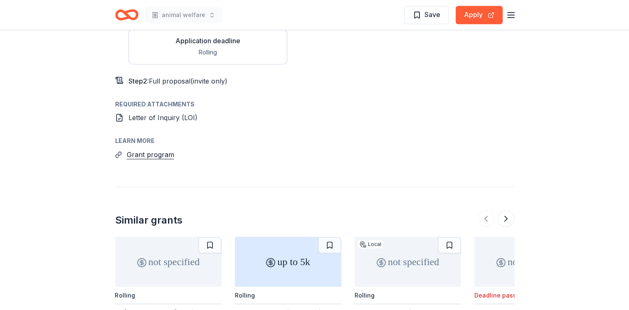
scroll to position [915, 0]
click at [147, 149] on button "Grant program" at bounding box center [150, 154] width 47 height 11
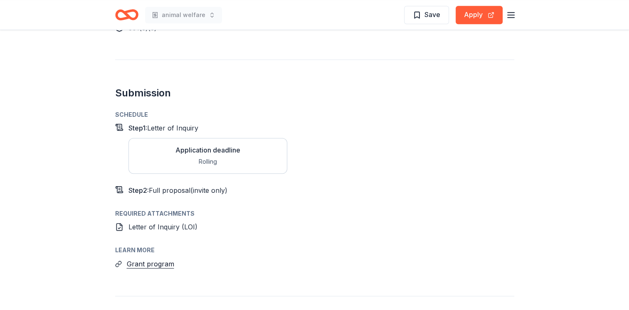
scroll to position [944, 0]
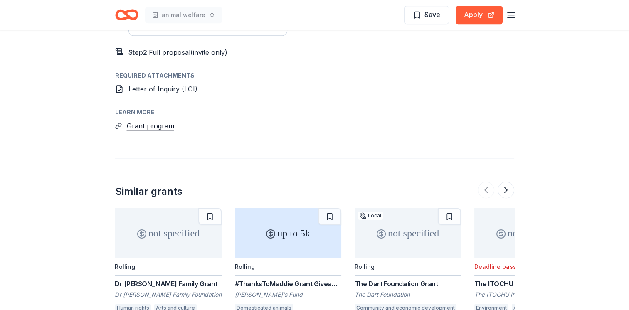
click at [165, 85] on span "Letter of Inquiry (LOI)" at bounding box center [163, 89] width 69 height 8
click at [153, 121] on button "Grant program" at bounding box center [150, 126] width 47 height 11
click at [426, 12] on span "Save" at bounding box center [433, 14] width 16 height 11
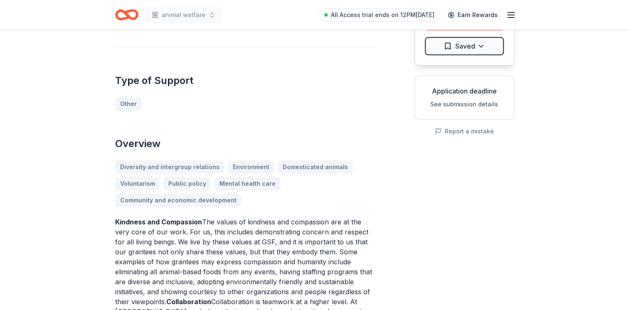
scroll to position [0, 0]
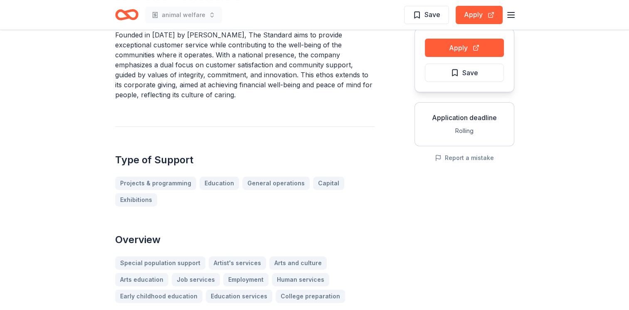
scroll to position [83, 0]
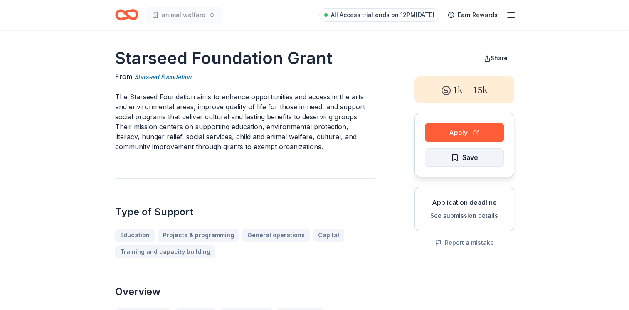
click at [461, 158] on span "Save" at bounding box center [464, 157] width 27 height 11
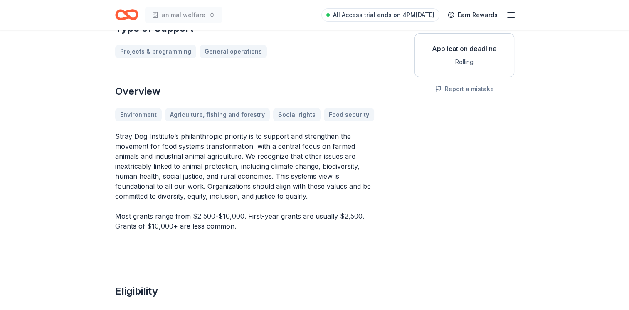
scroll to position [166, 0]
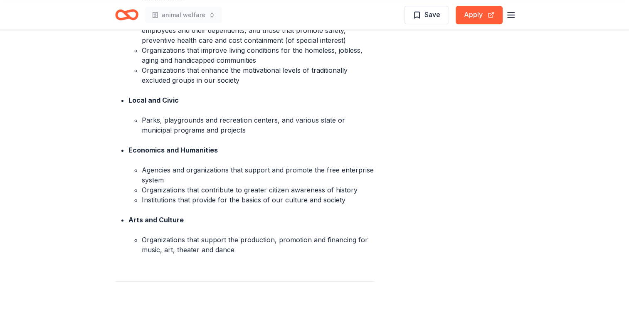
scroll to position [582, 0]
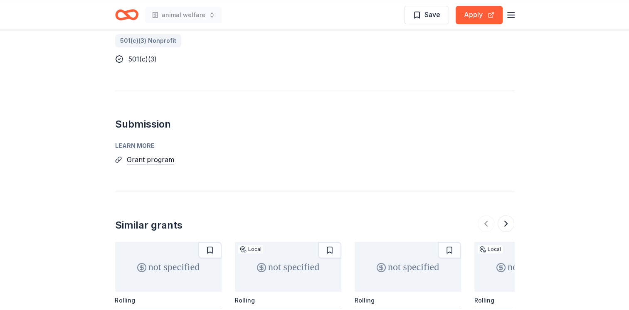
scroll to position [499, 0]
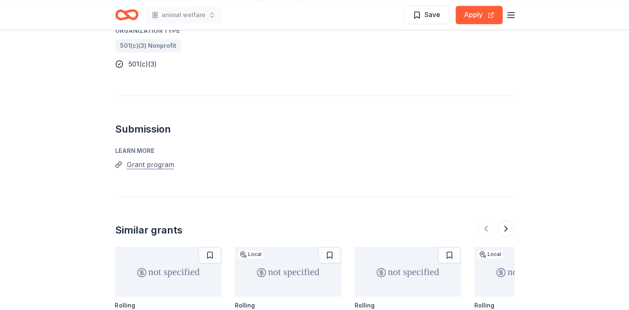
click at [150, 159] on button "Grant program" at bounding box center [150, 164] width 47 height 11
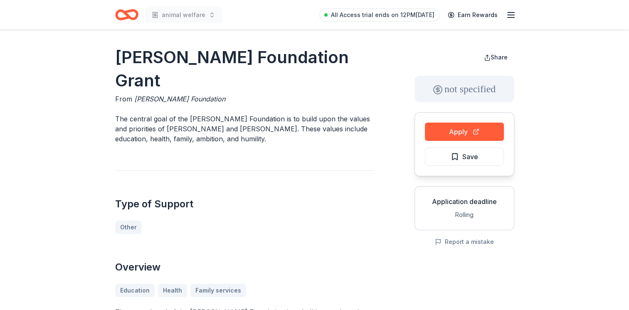
scroll to position [0, 0]
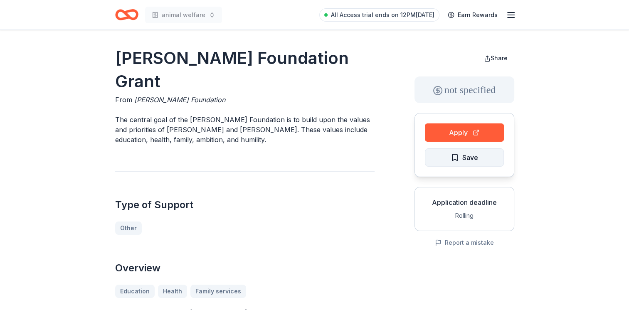
click at [454, 157] on span "Save" at bounding box center [464, 157] width 27 height 11
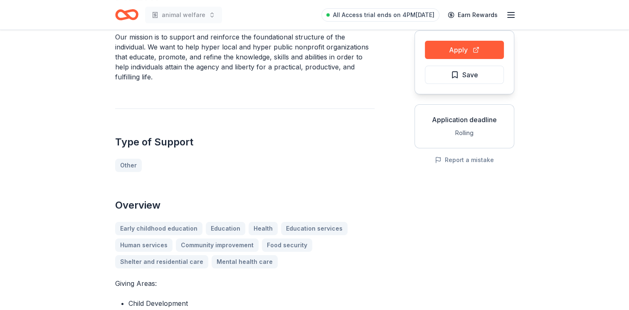
scroll to position [83, 0]
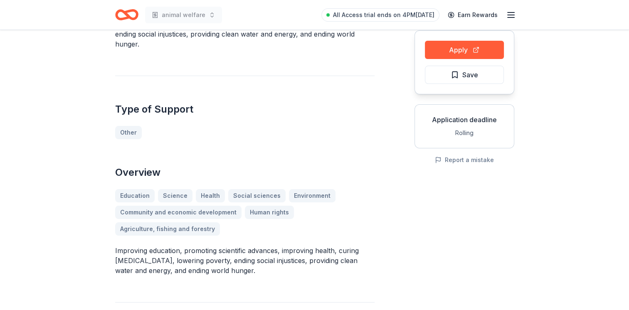
scroll to position [83, 0]
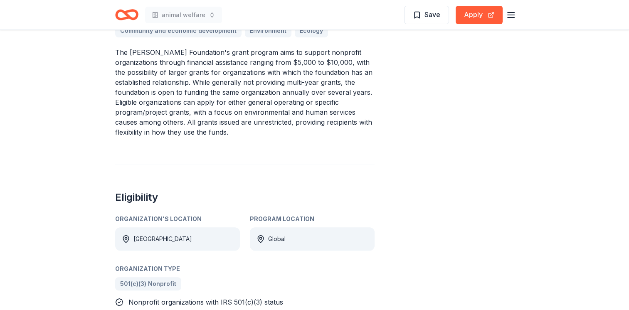
scroll to position [250, 0]
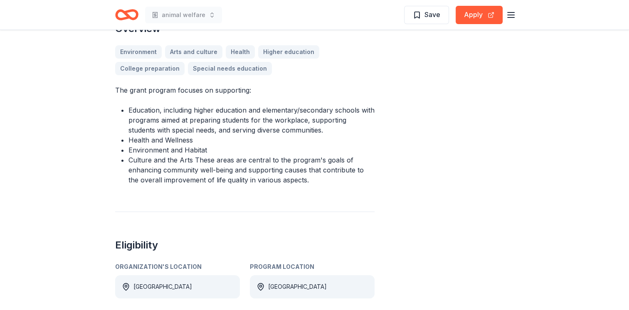
scroll to position [291, 0]
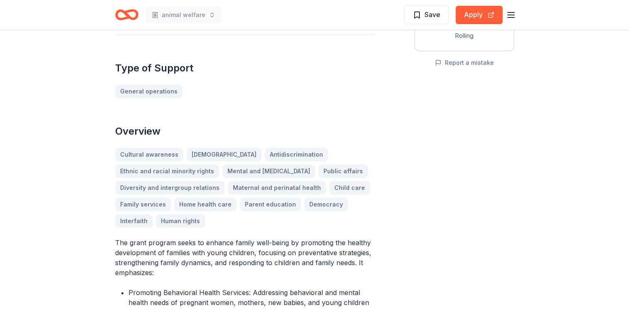
scroll to position [42, 0]
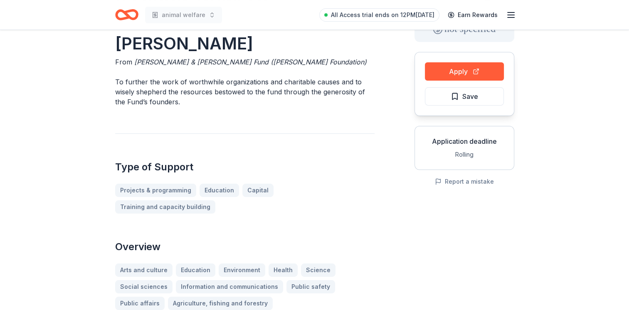
scroll to position [42, 0]
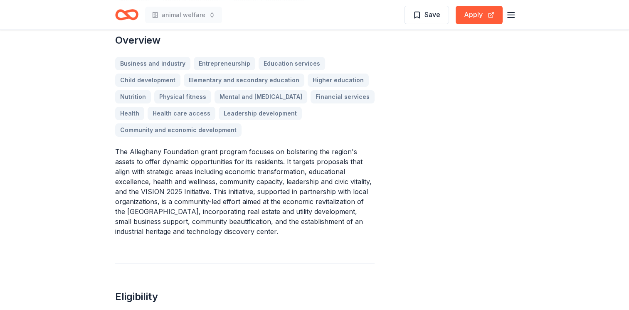
scroll to position [250, 0]
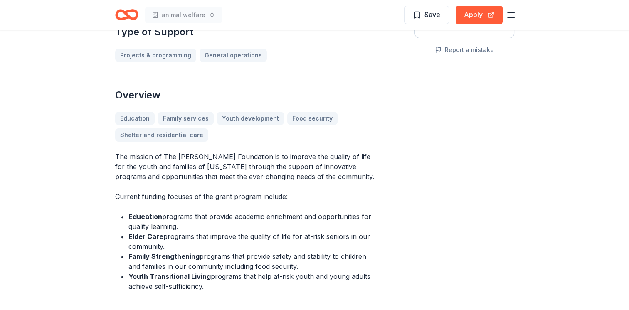
scroll to position [208, 0]
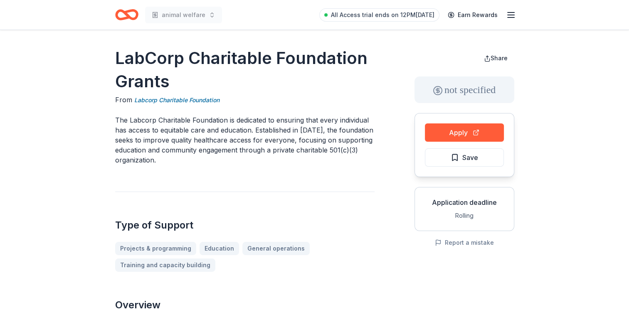
click at [510, 16] on icon "button" at bounding box center [511, 15] width 10 height 10
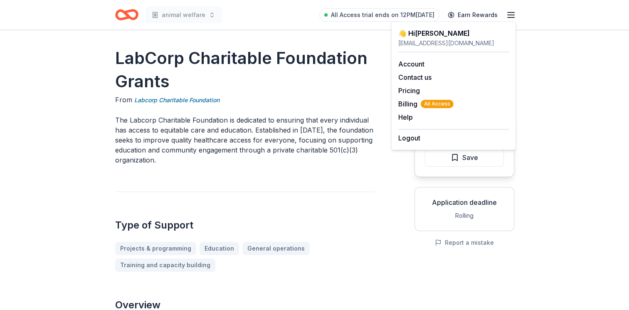
click at [344, 116] on p "The Labcorp Charitable Foundation is dedicated to ensuring that every individua…" at bounding box center [245, 140] width 260 height 50
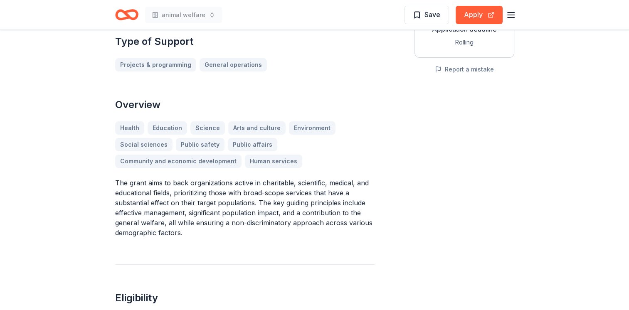
scroll to position [208, 0]
